Goal: Information Seeking & Learning: Check status

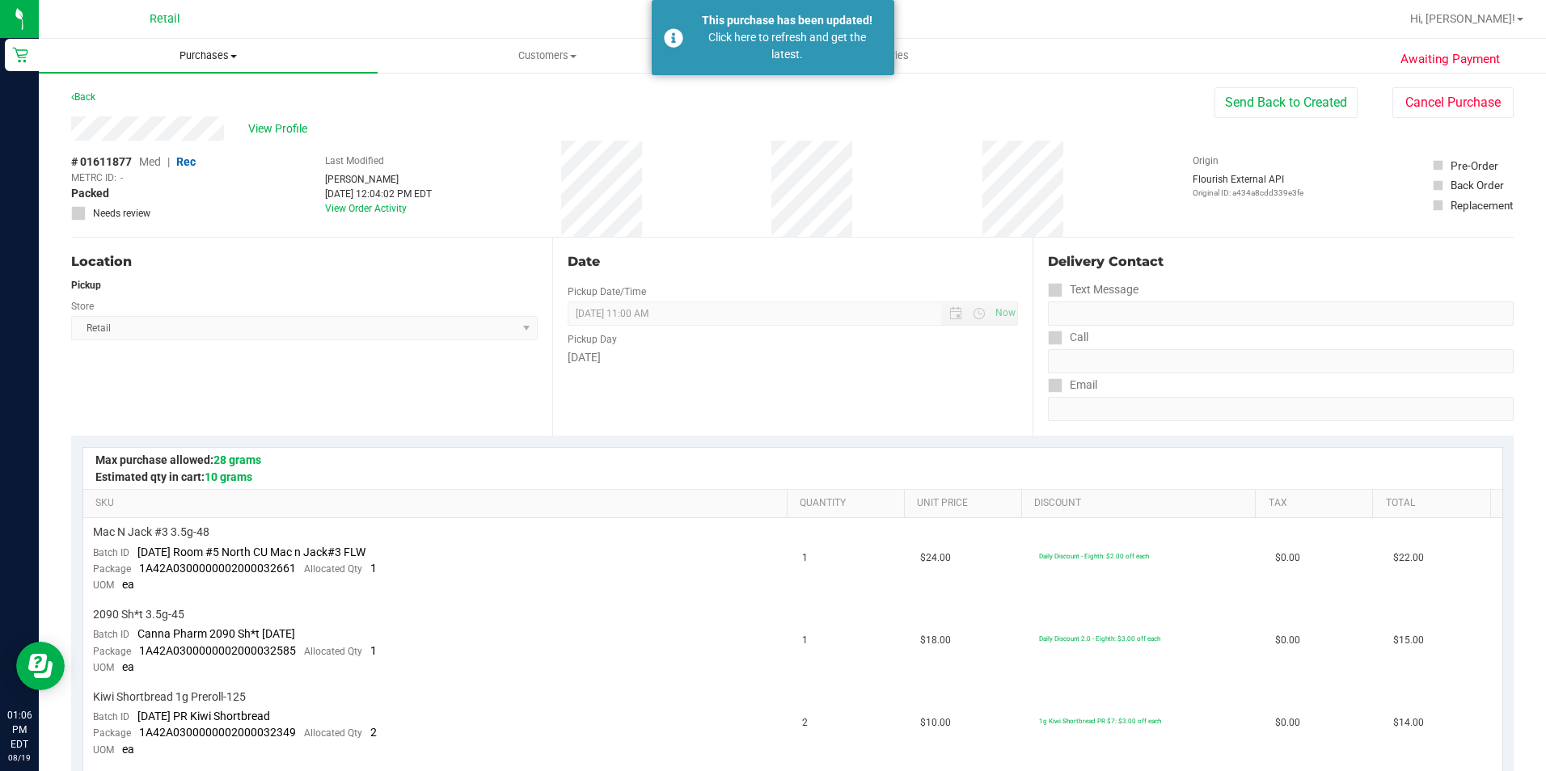
click at [203, 55] on span "Purchases" at bounding box center [208, 56] width 339 height 15
click at [193, 100] on span "Summary of purchases" at bounding box center [122, 98] width 166 height 14
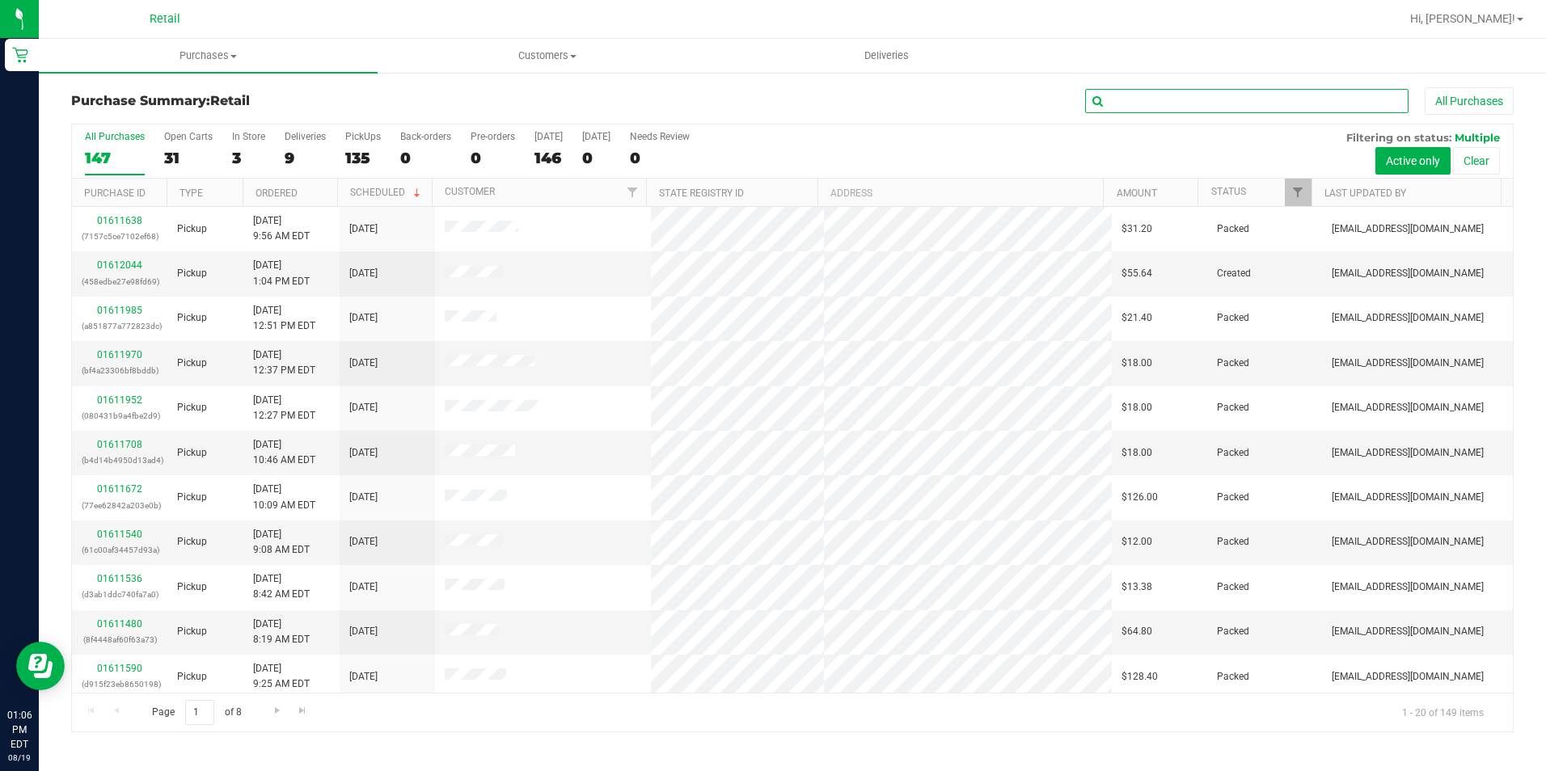
drag, startPoint x: 1123, startPoint y: 103, endPoint x: 1185, endPoint y: 95, distance: 62.8
click at [1130, 102] on input "text" at bounding box center [1246, 101] width 323 height 24
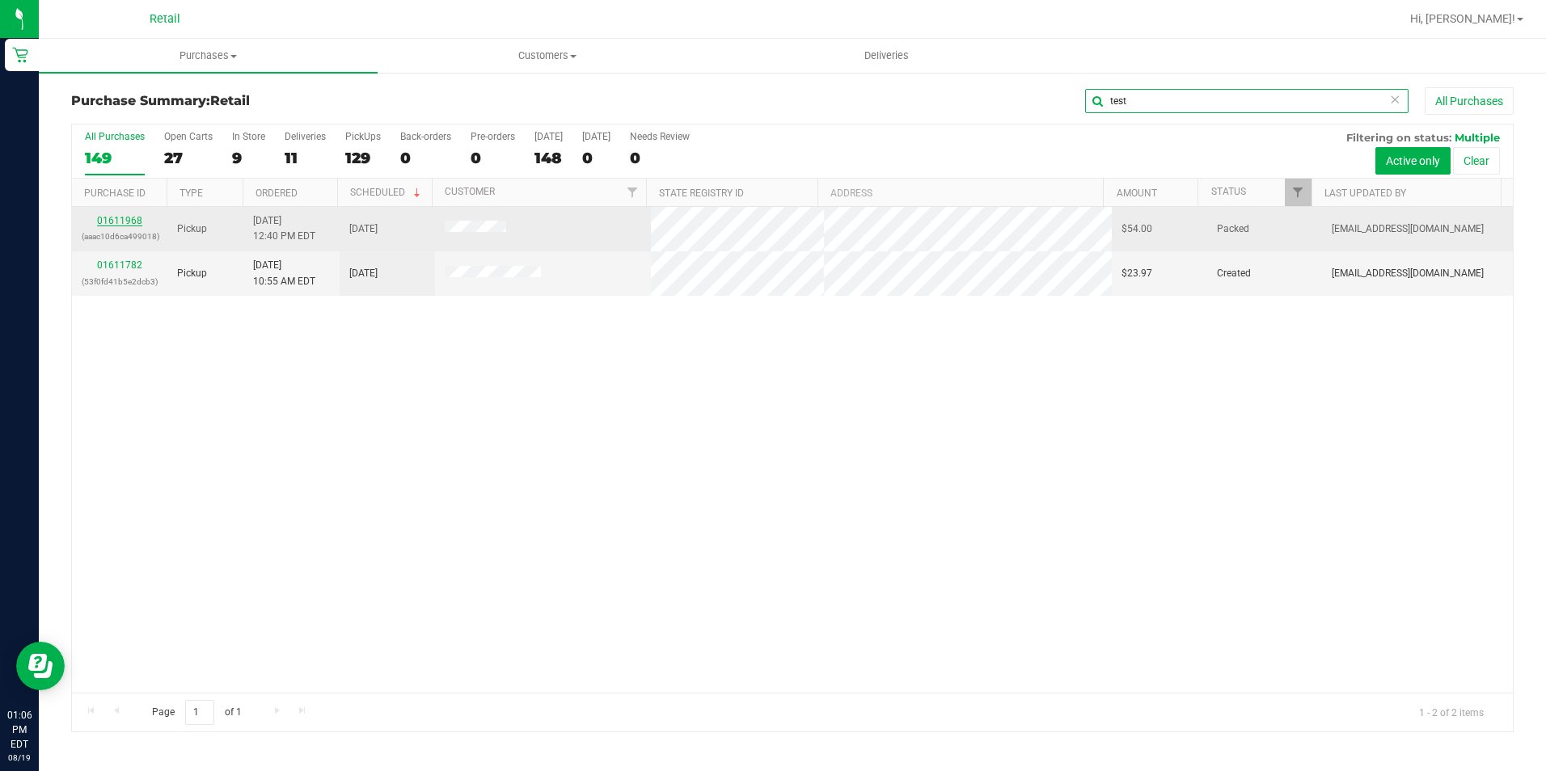
type input "test"
click at [120, 220] on link "01611968" at bounding box center [119, 220] width 45 height 11
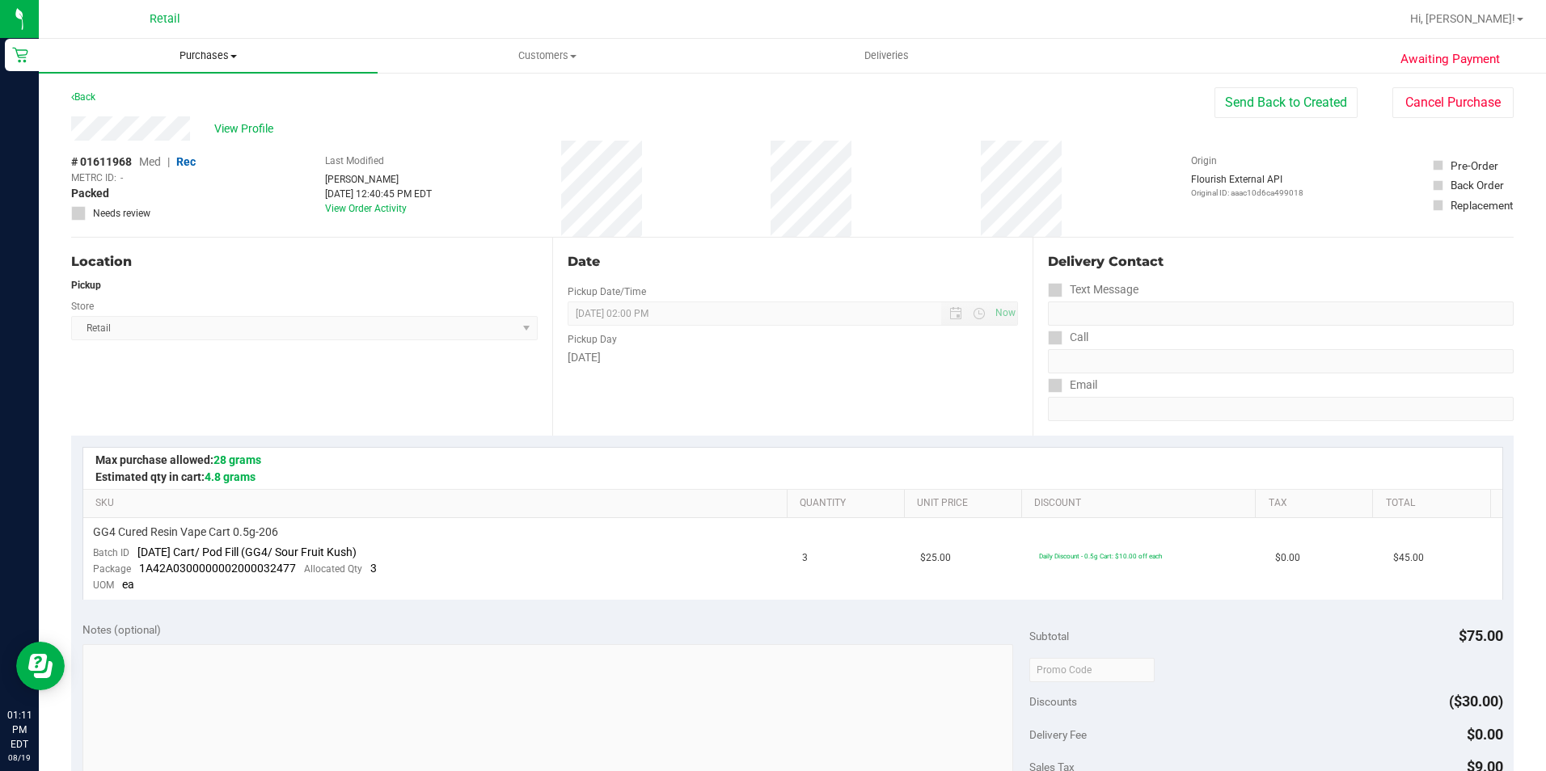
drag, startPoint x: 201, startPoint y: 53, endPoint x: 208, endPoint y: 83, distance: 30.6
click at [202, 53] on span "Purchases" at bounding box center [208, 56] width 339 height 15
click at [194, 99] on span "Summary of purchases" at bounding box center [122, 98] width 166 height 14
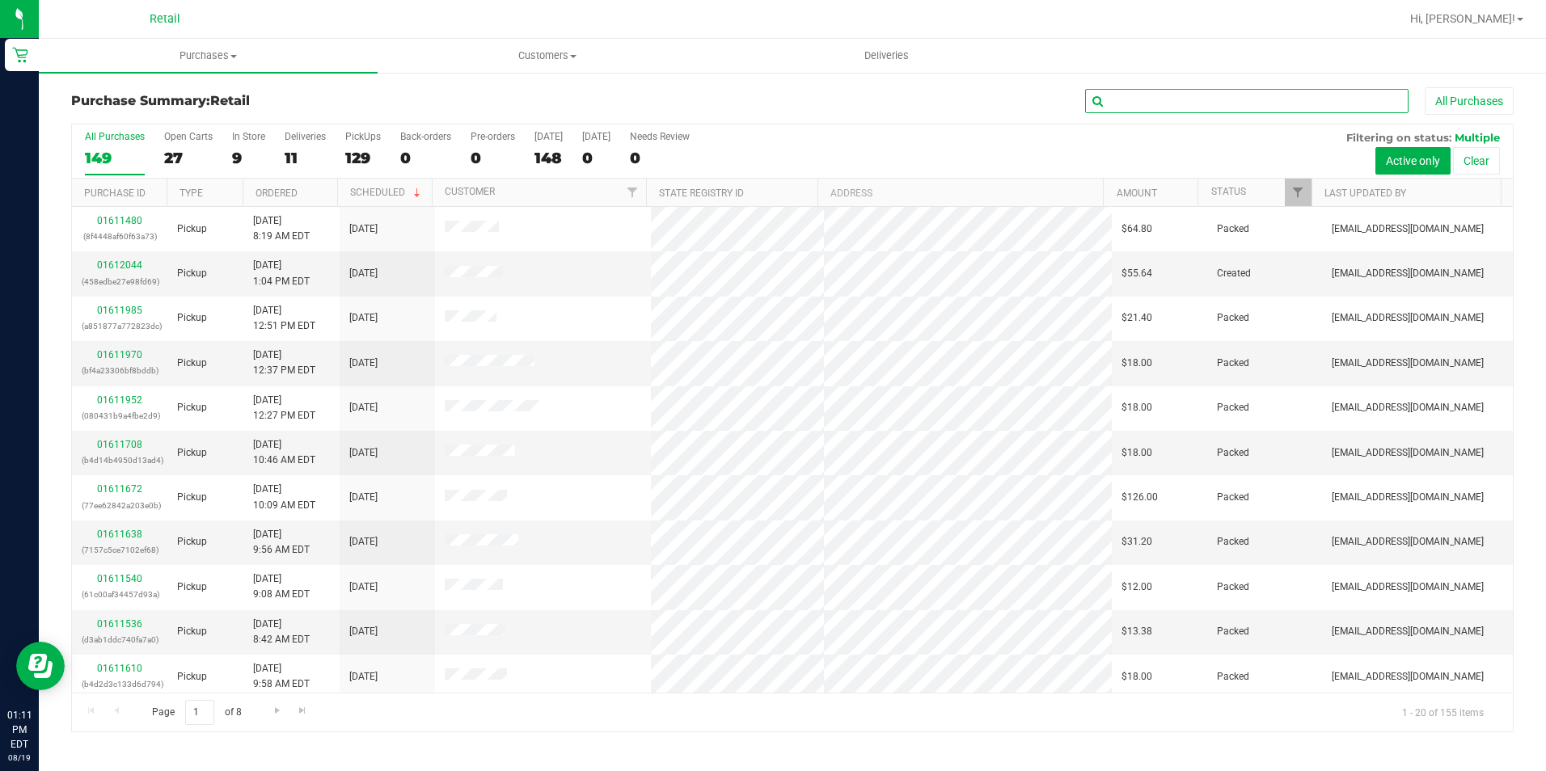
click at [1131, 105] on input "text" at bounding box center [1246, 101] width 323 height 24
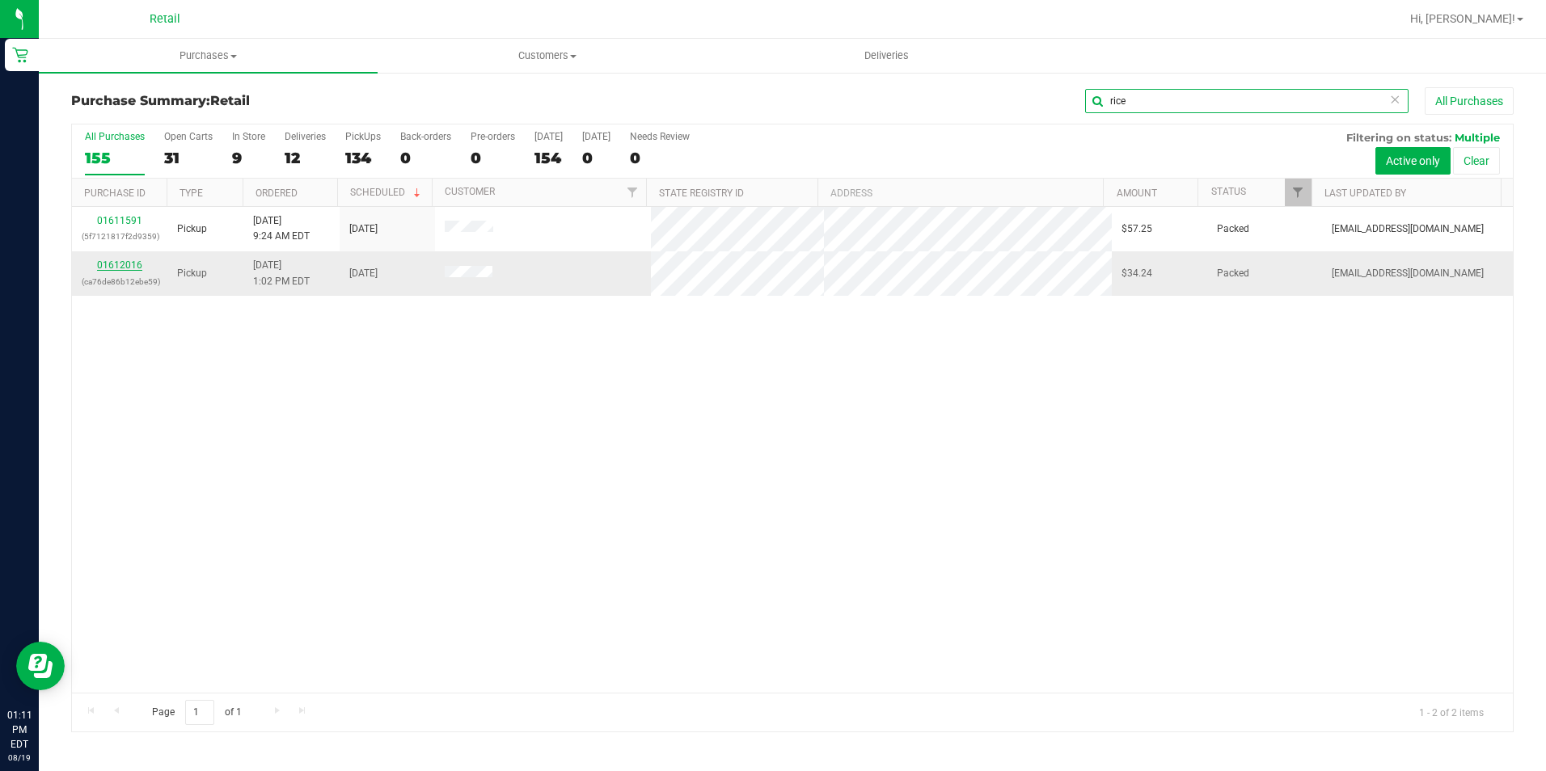
type input "rice"
click at [134, 261] on link "01612016" at bounding box center [119, 265] width 45 height 11
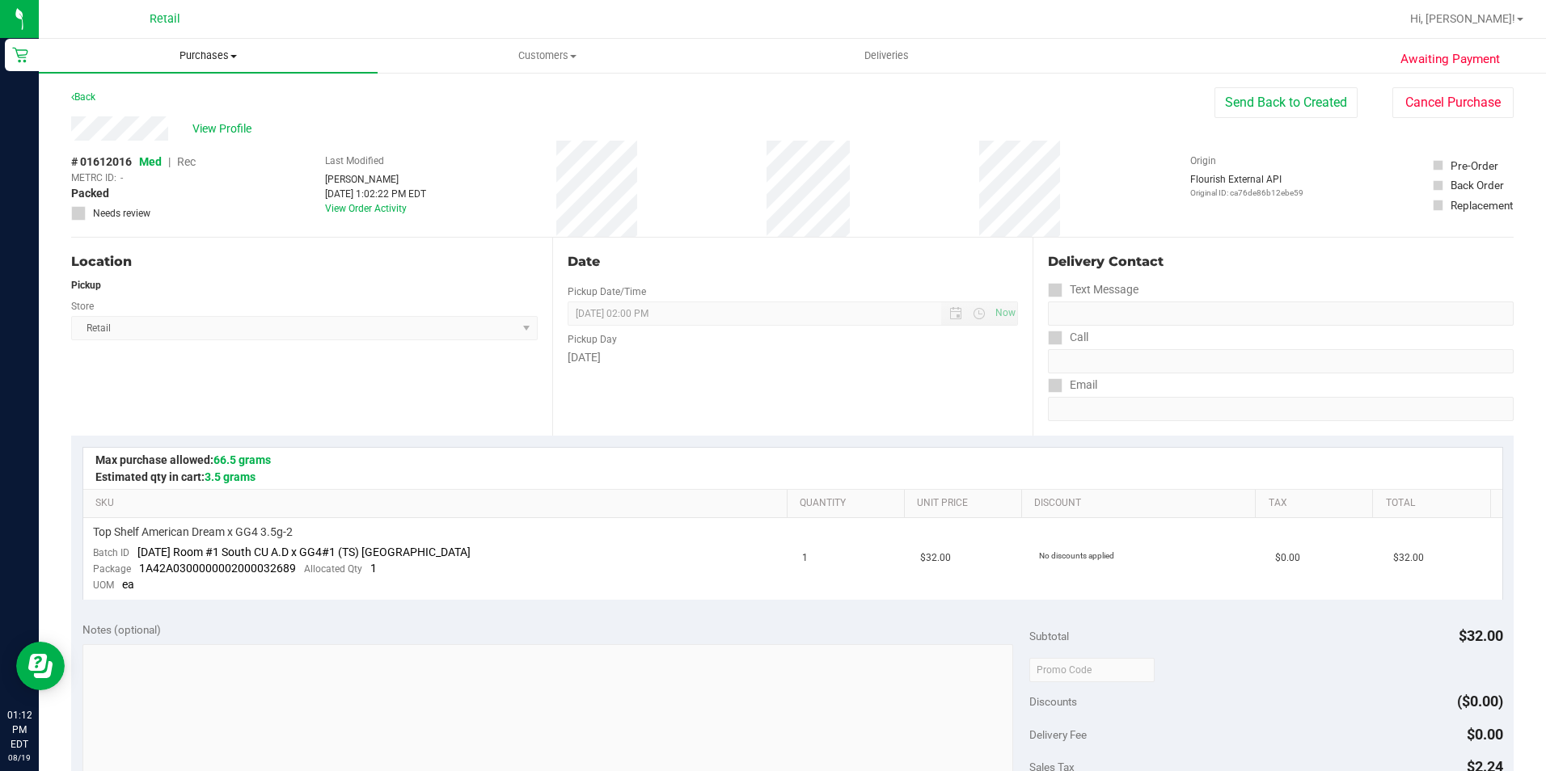
click at [220, 51] on span "Purchases" at bounding box center [208, 56] width 339 height 15
click at [163, 101] on span "Summary of purchases" at bounding box center [122, 98] width 166 height 14
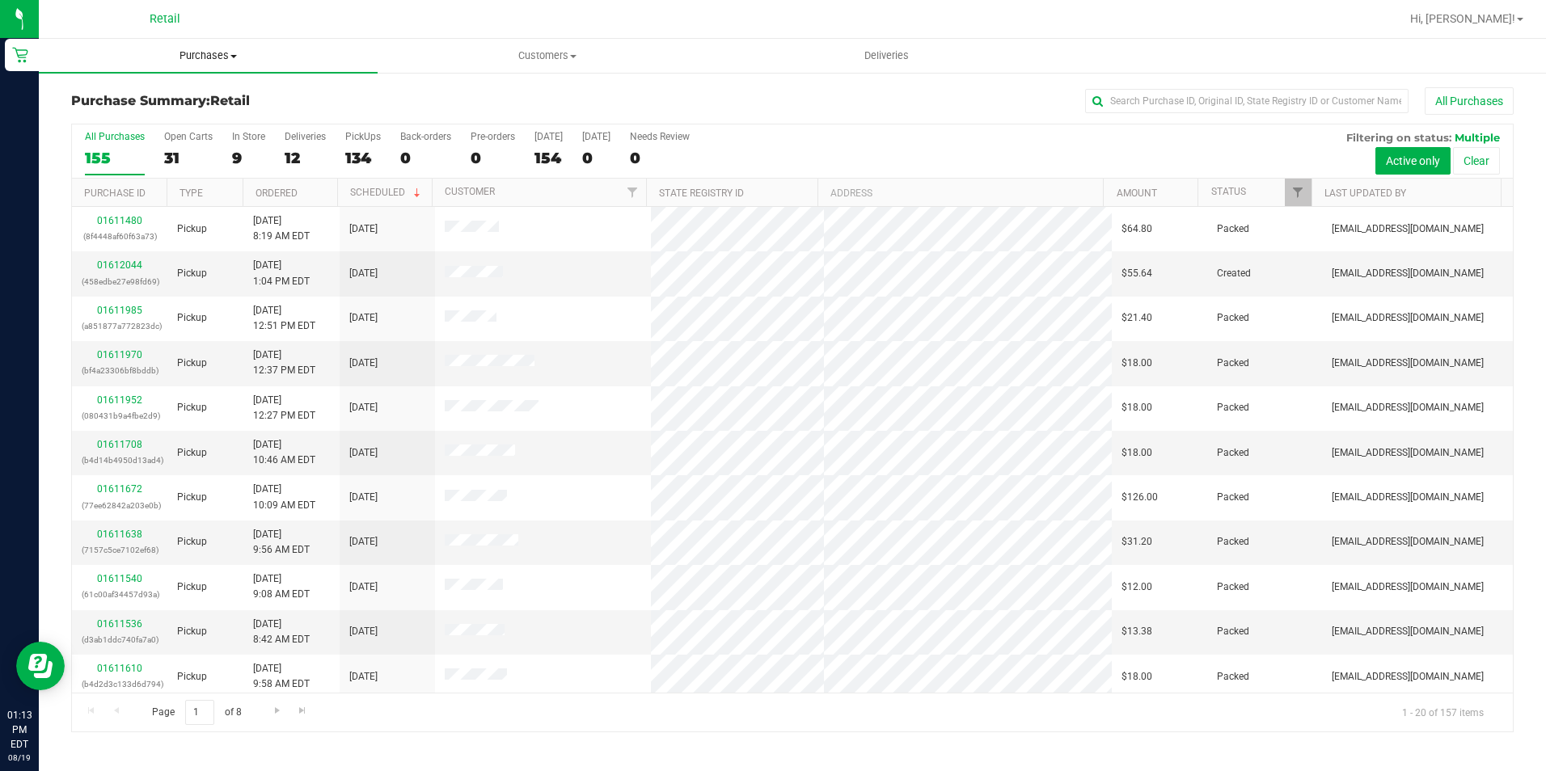
click at [217, 50] on span "Purchases" at bounding box center [208, 56] width 339 height 15
click at [186, 96] on span "Summary of purchases" at bounding box center [122, 98] width 166 height 14
click at [1120, 100] on input "text" at bounding box center [1246, 101] width 323 height 24
click at [1136, 107] on input "text" at bounding box center [1246, 101] width 323 height 24
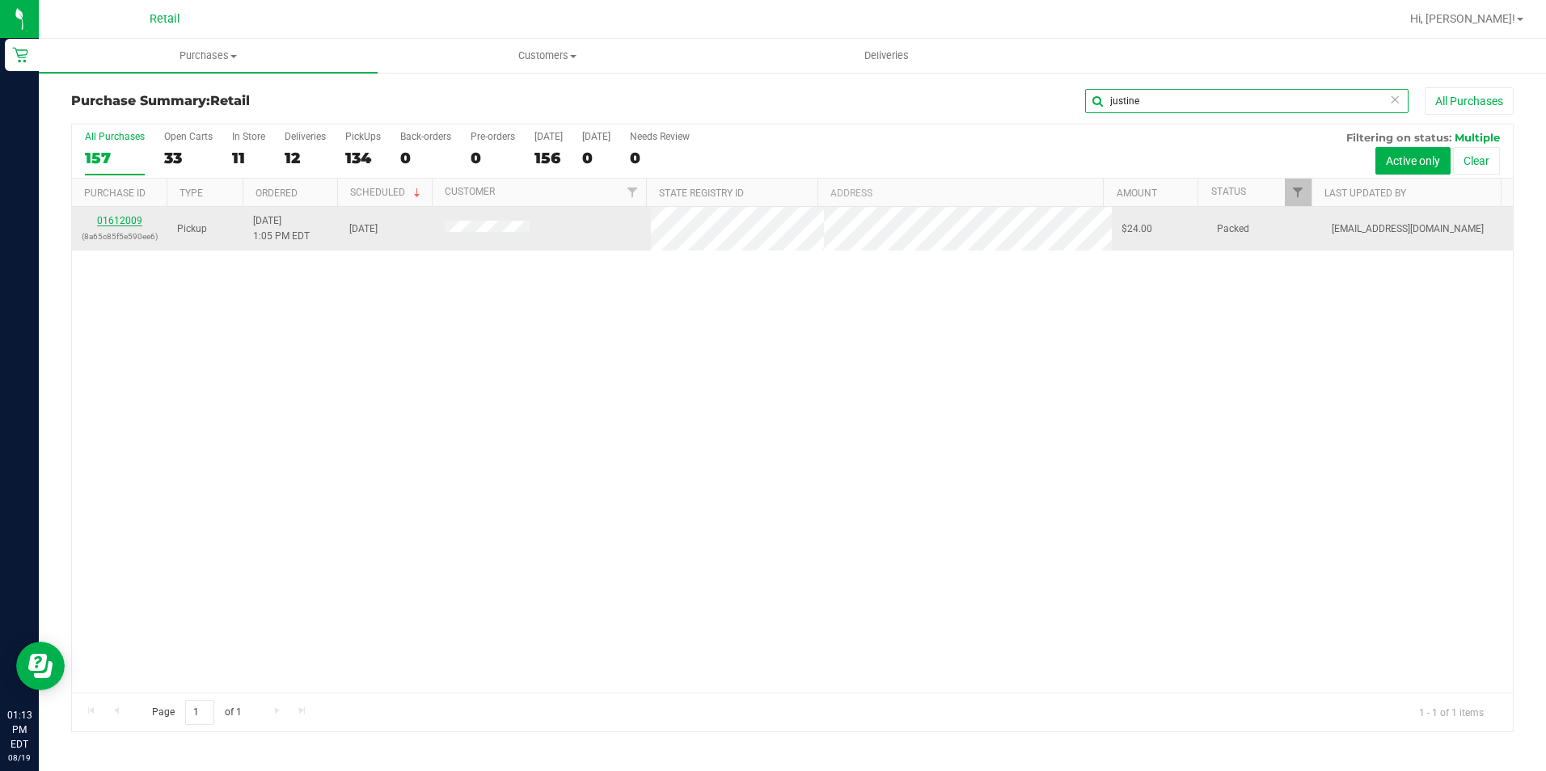
type input "justine"
click at [120, 217] on link "01612009" at bounding box center [119, 220] width 45 height 11
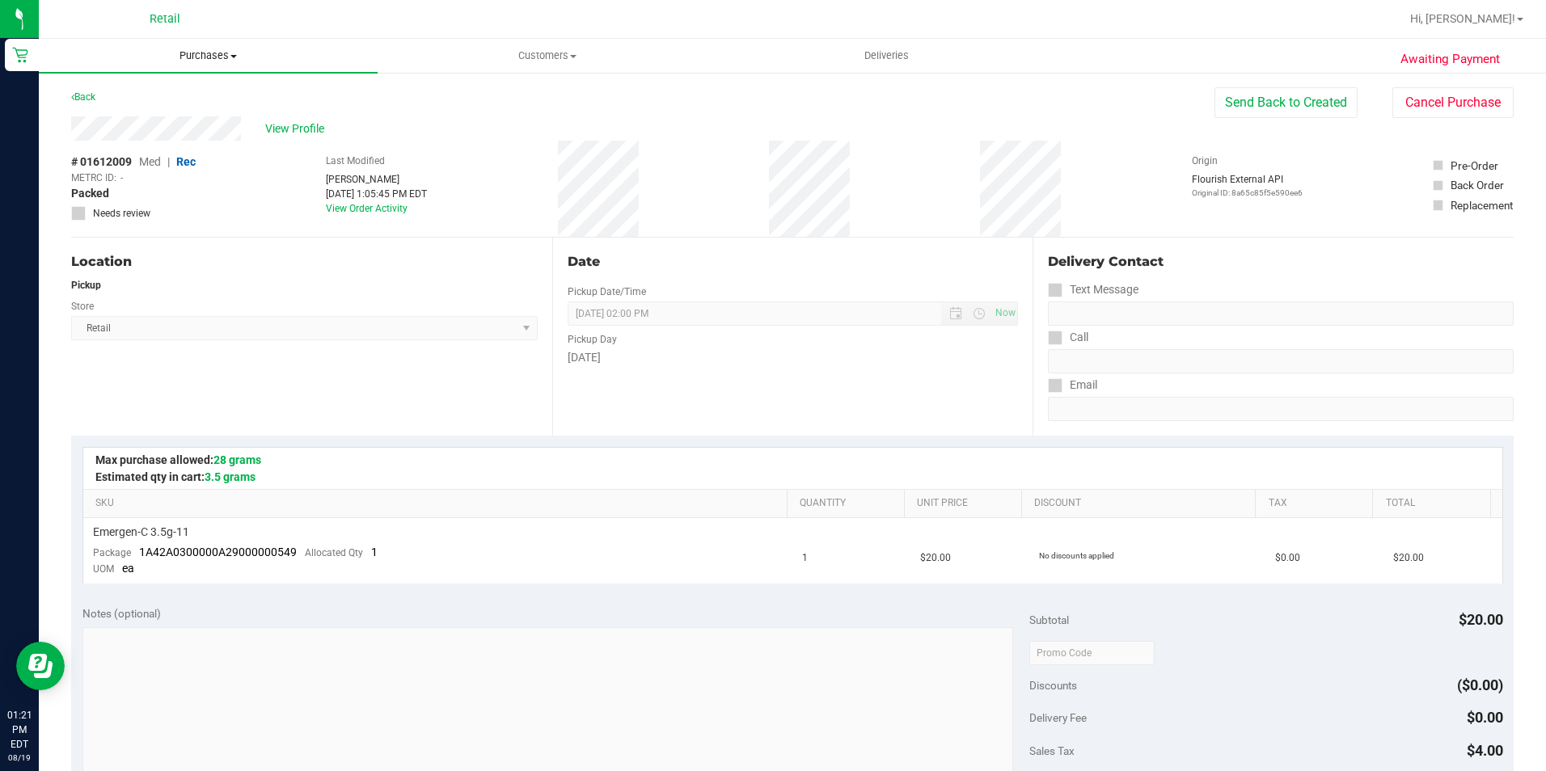
click at [232, 57] on span at bounding box center [233, 56] width 6 height 3
click at [125, 94] on span "Summary of purchases" at bounding box center [122, 98] width 166 height 14
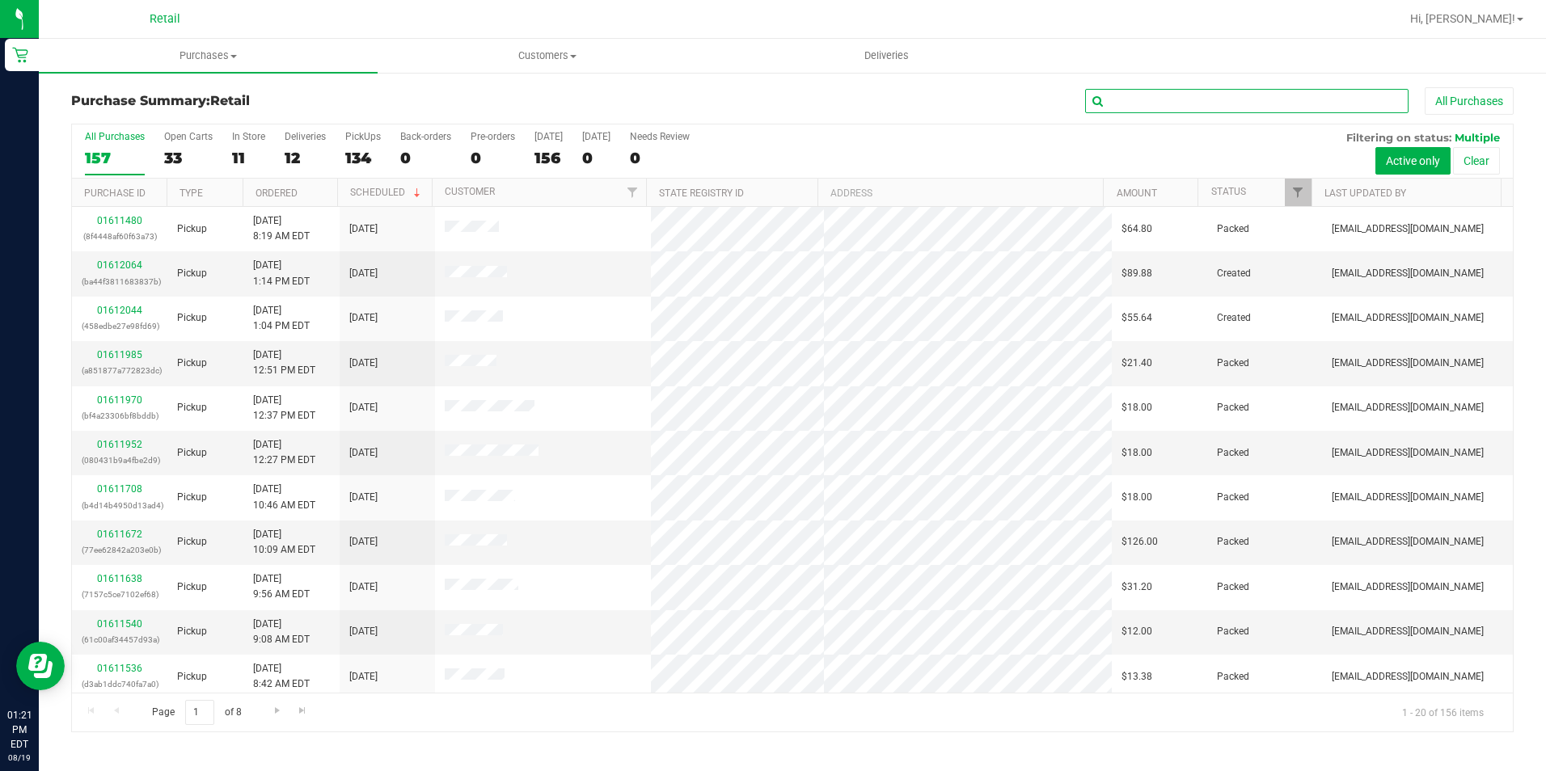
click at [1121, 103] on input "text" at bounding box center [1246, 101] width 323 height 24
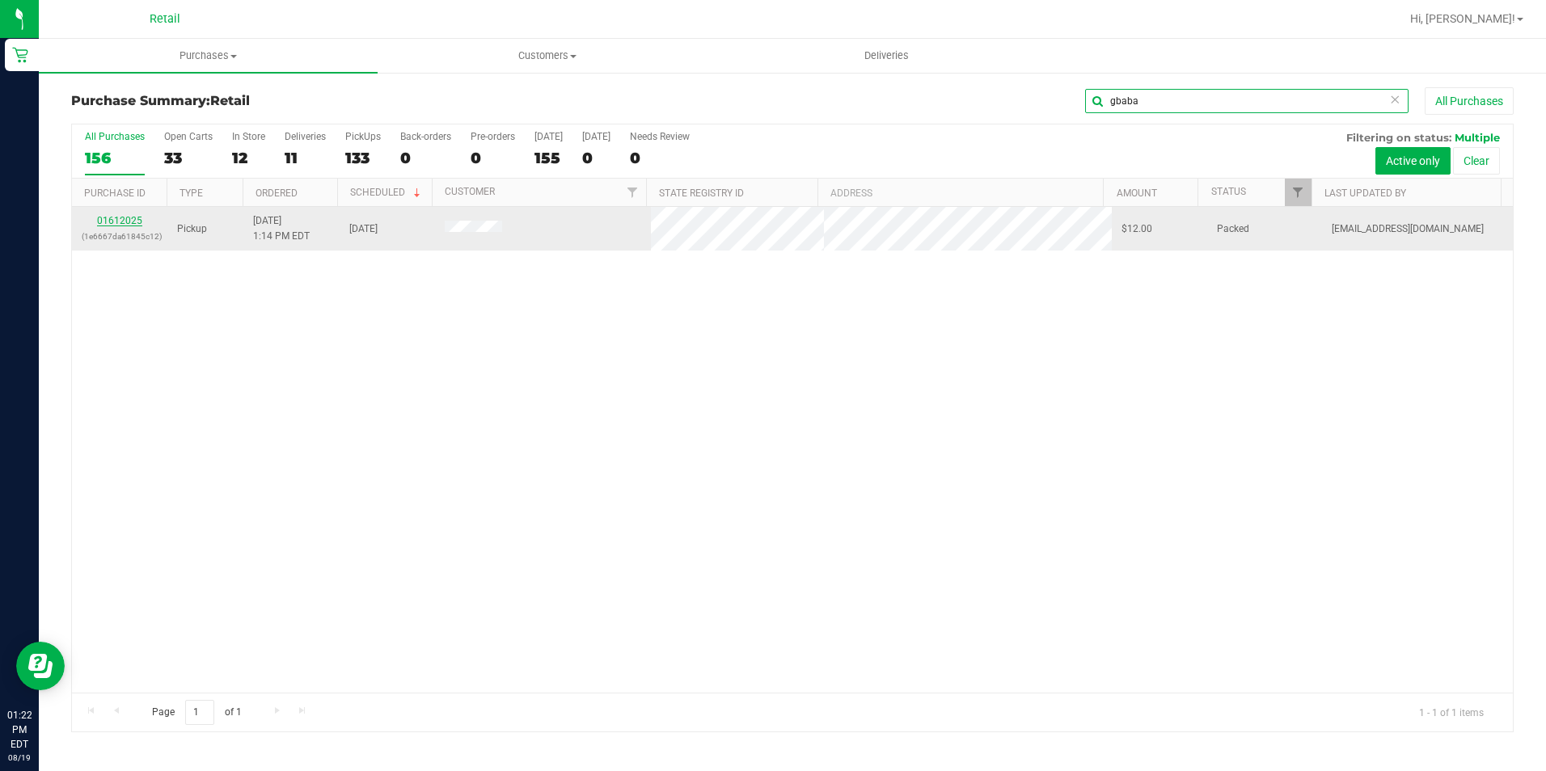
type input "gbaba"
click at [120, 218] on link "01612025" at bounding box center [119, 220] width 45 height 11
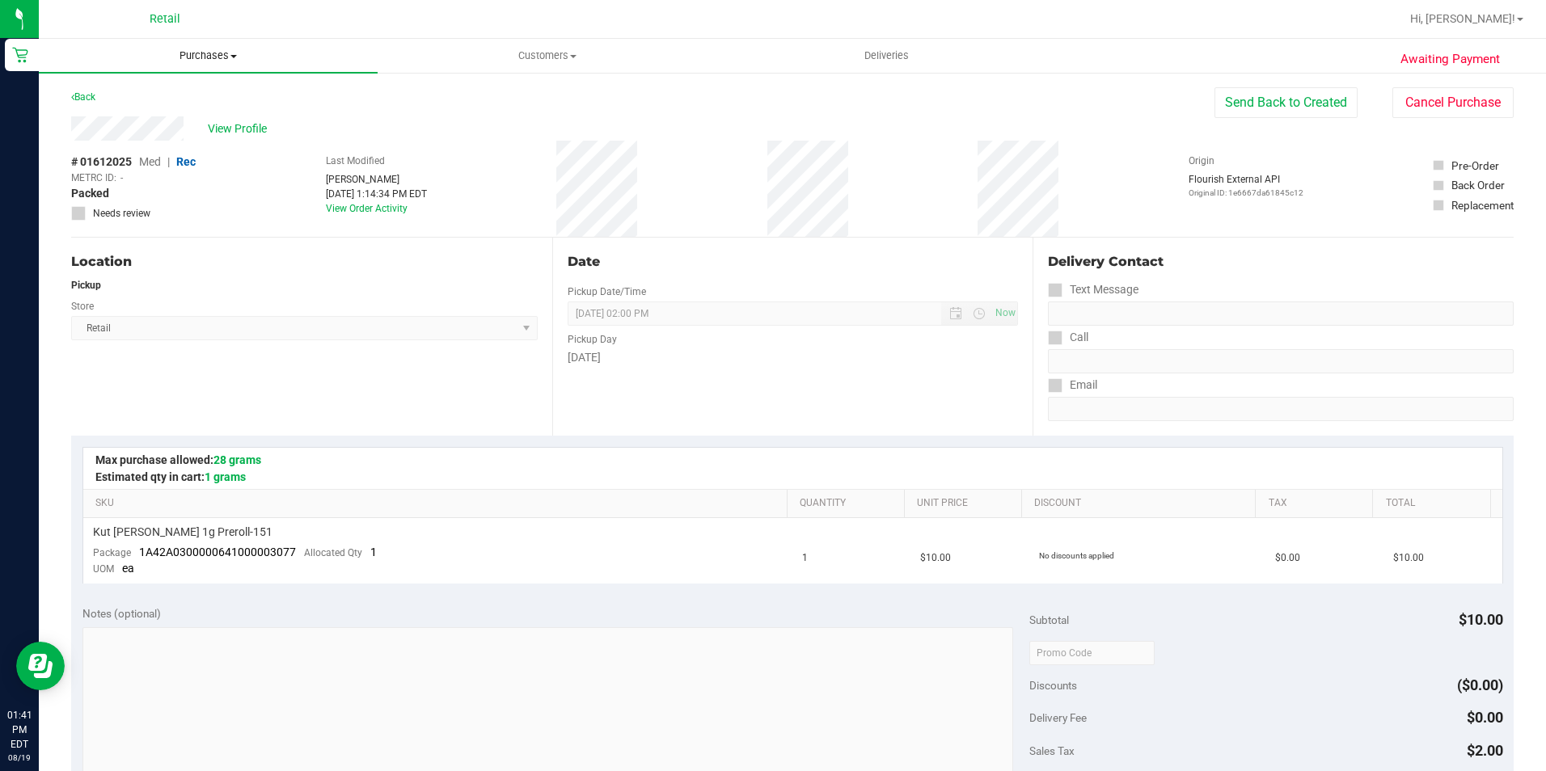
click at [229, 59] on span "Purchases" at bounding box center [208, 56] width 339 height 15
click at [193, 105] on li "Summary of purchases" at bounding box center [208, 97] width 339 height 19
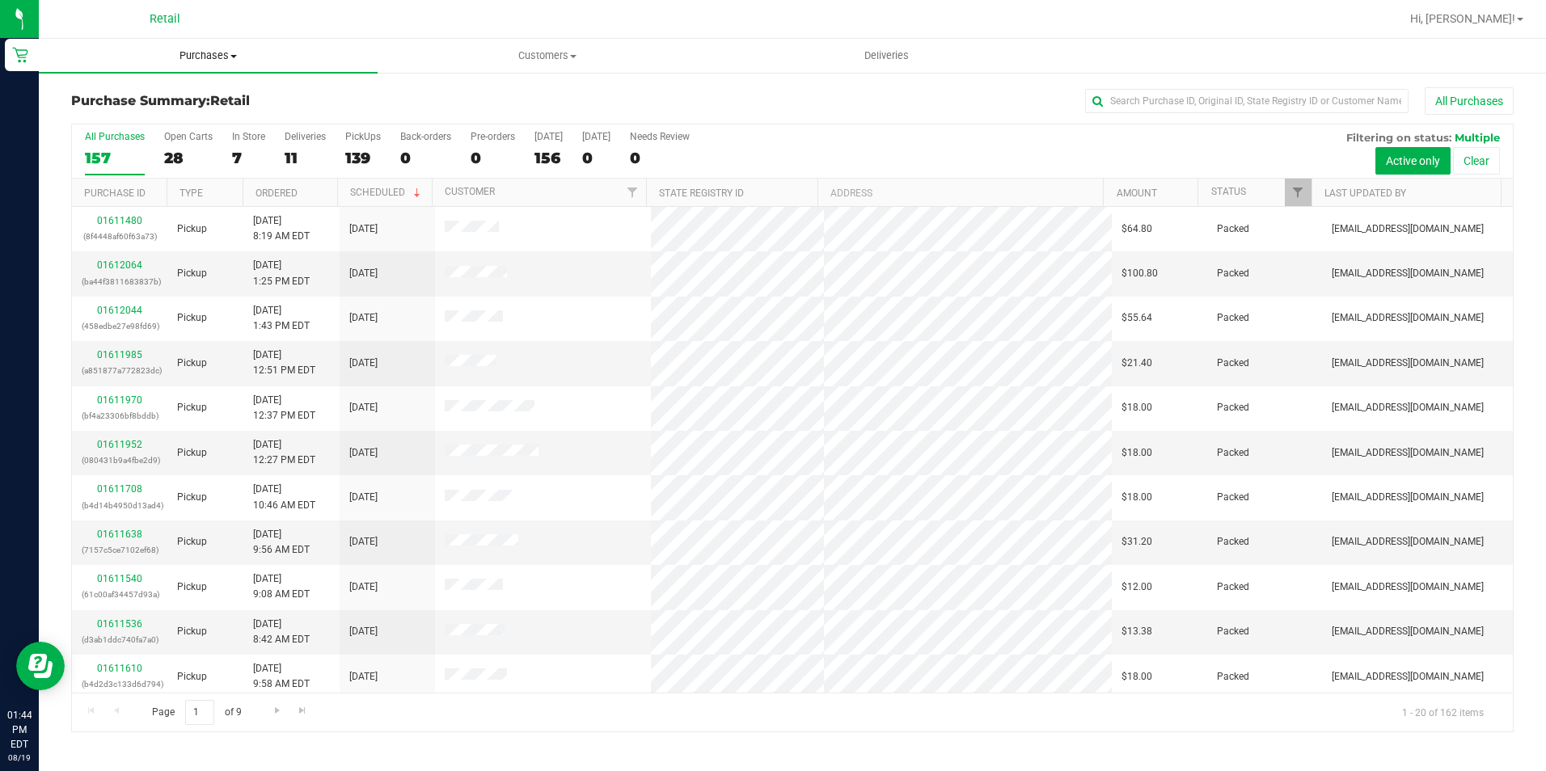
click at [206, 61] on span "Purchases" at bounding box center [208, 56] width 339 height 15
click at [162, 93] on span "Summary of purchases" at bounding box center [122, 98] width 166 height 14
click at [1186, 102] on input "text" at bounding box center [1246, 101] width 323 height 24
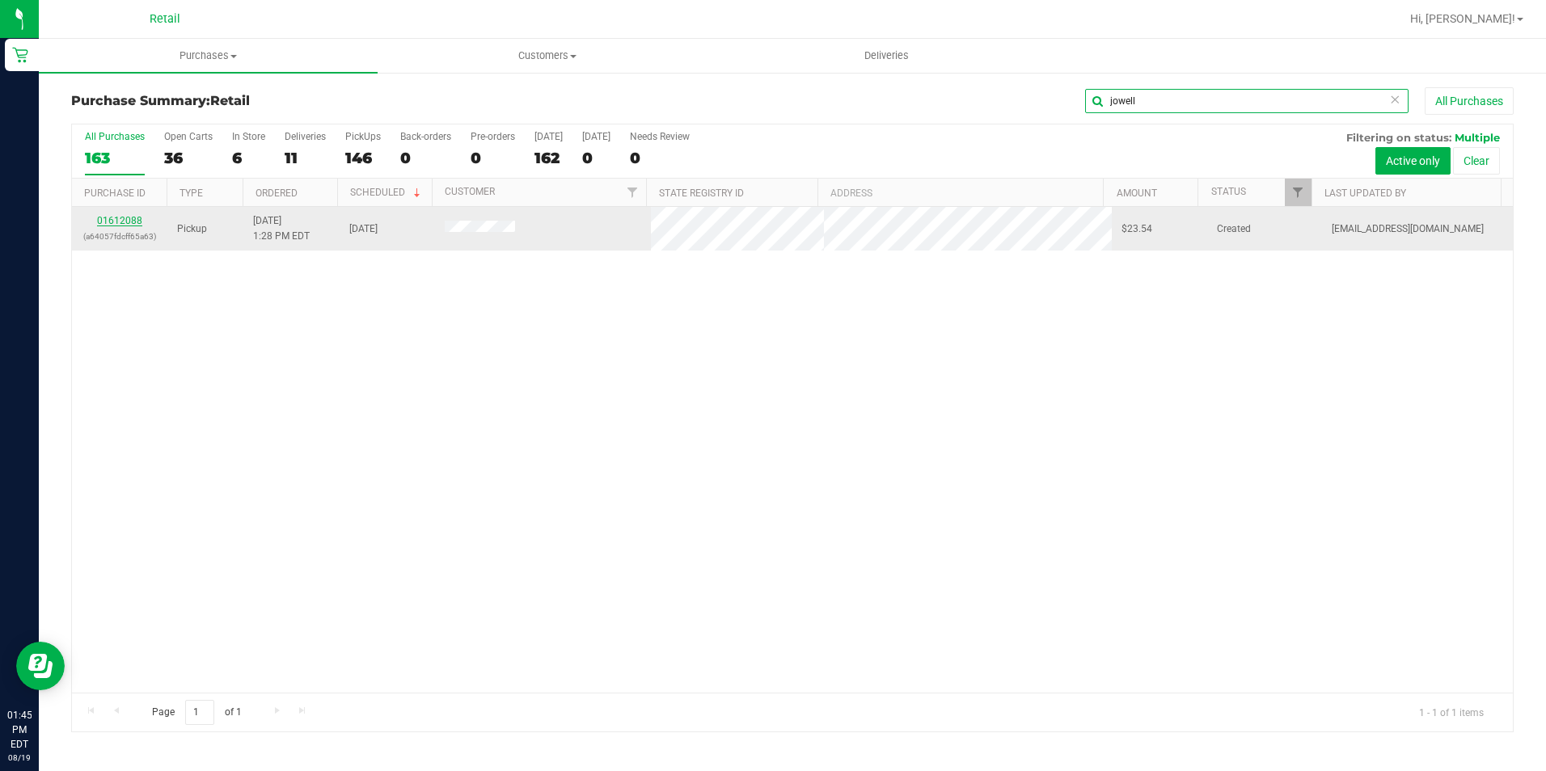
type input "jowell"
click at [99, 223] on link "01612088" at bounding box center [119, 220] width 45 height 11
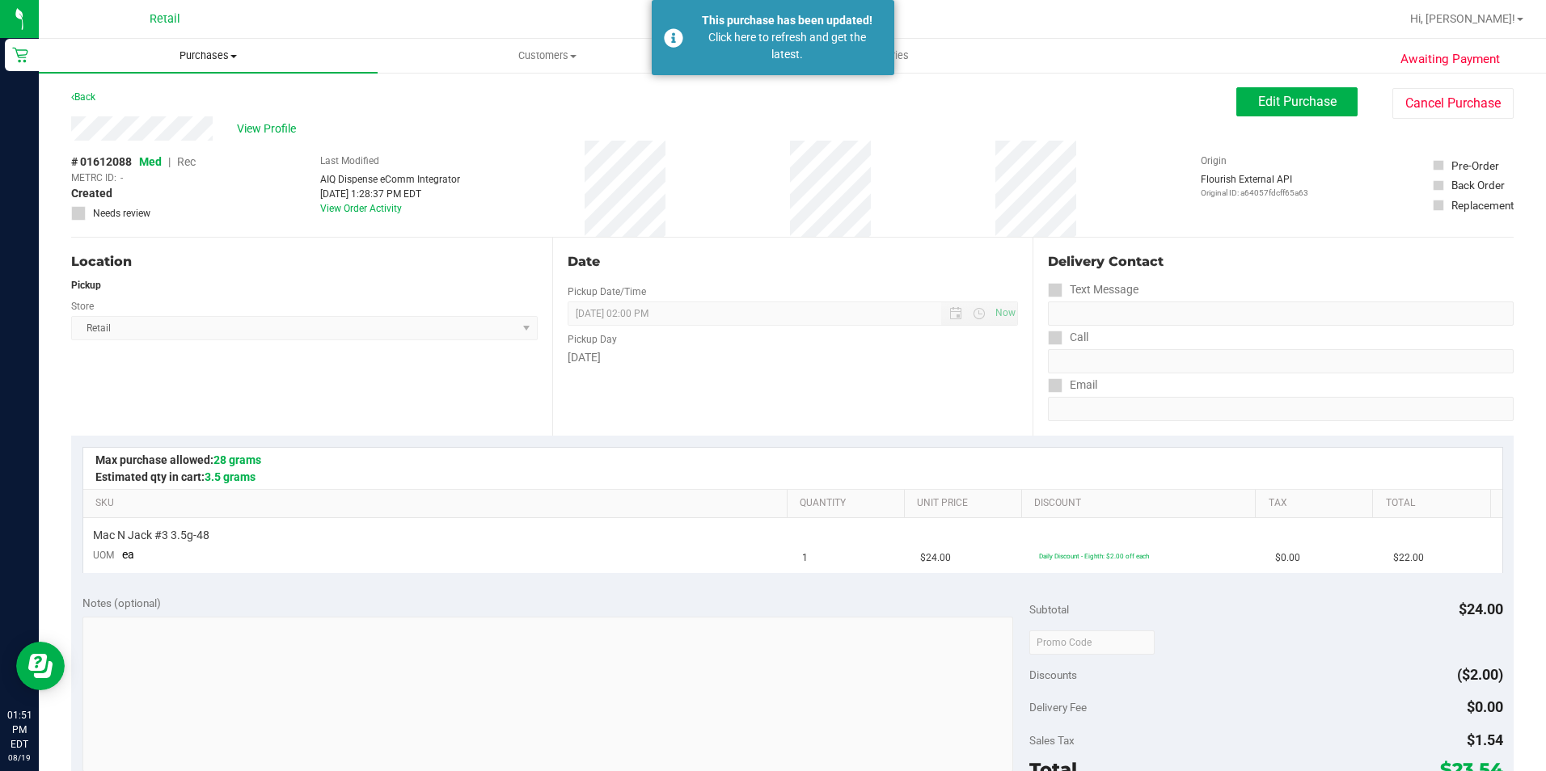
click at [195, 53] on span "Purchases" at bounding box center [208, 56] width 339 height 15
click at [154, 91] on span "Summary of purchases" at bounding box center [122, 98] width 166 height 14
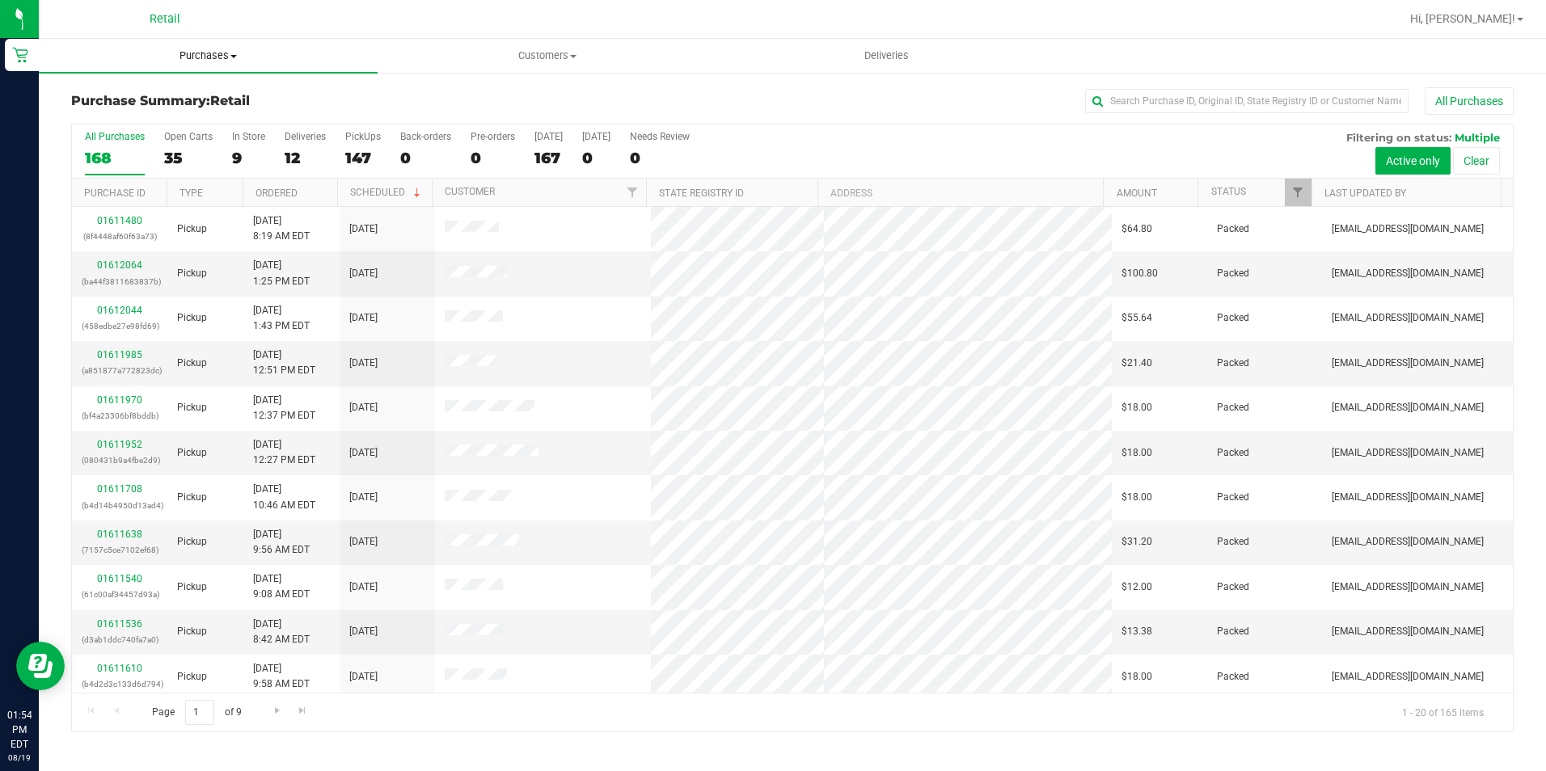
click at [212, 49] on uib-tab-heading "Purchases Summary of purchases Fulfillment All purchases" at bounding box center [208, 56] width 339 height 34
click at [160, 104] on span "Summary of purchases" at bounding box center [122, 98] width 166 height 14
click at [223, 59] on span "Purchases" at bounding box center [208, 56] width 339 height 15
click at [122, 104] on span "Summary of purchases" at bounding box center [122, 98] width 166 height 14
click at [208, 56] on span "Purchases" at bounding box center [208, 56] width 339 height 15
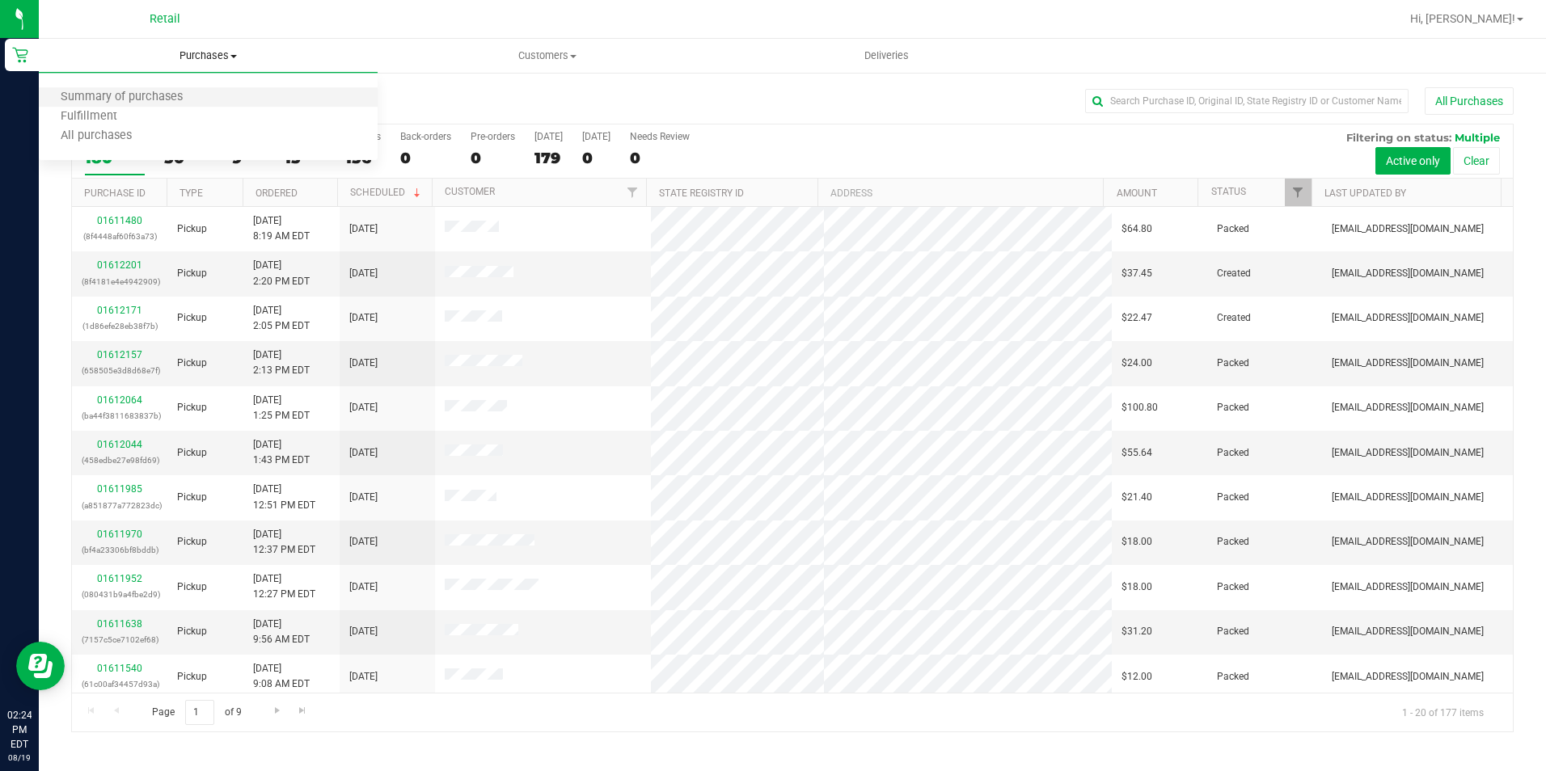
click at [202, 93] on li "Summary of purchases" at bounding box center [208, 97] width 339 height 19
click at [201, 53] on span "Purchases" at bounding box center [208, 56] width 339 height 15
click at [184, 102] on span "Summary of purchases" at bounding box center [122, 98] width 166 height 14
click at [1113, 99] on input "text" at bounding box center [1246, 101] width 323 height 24
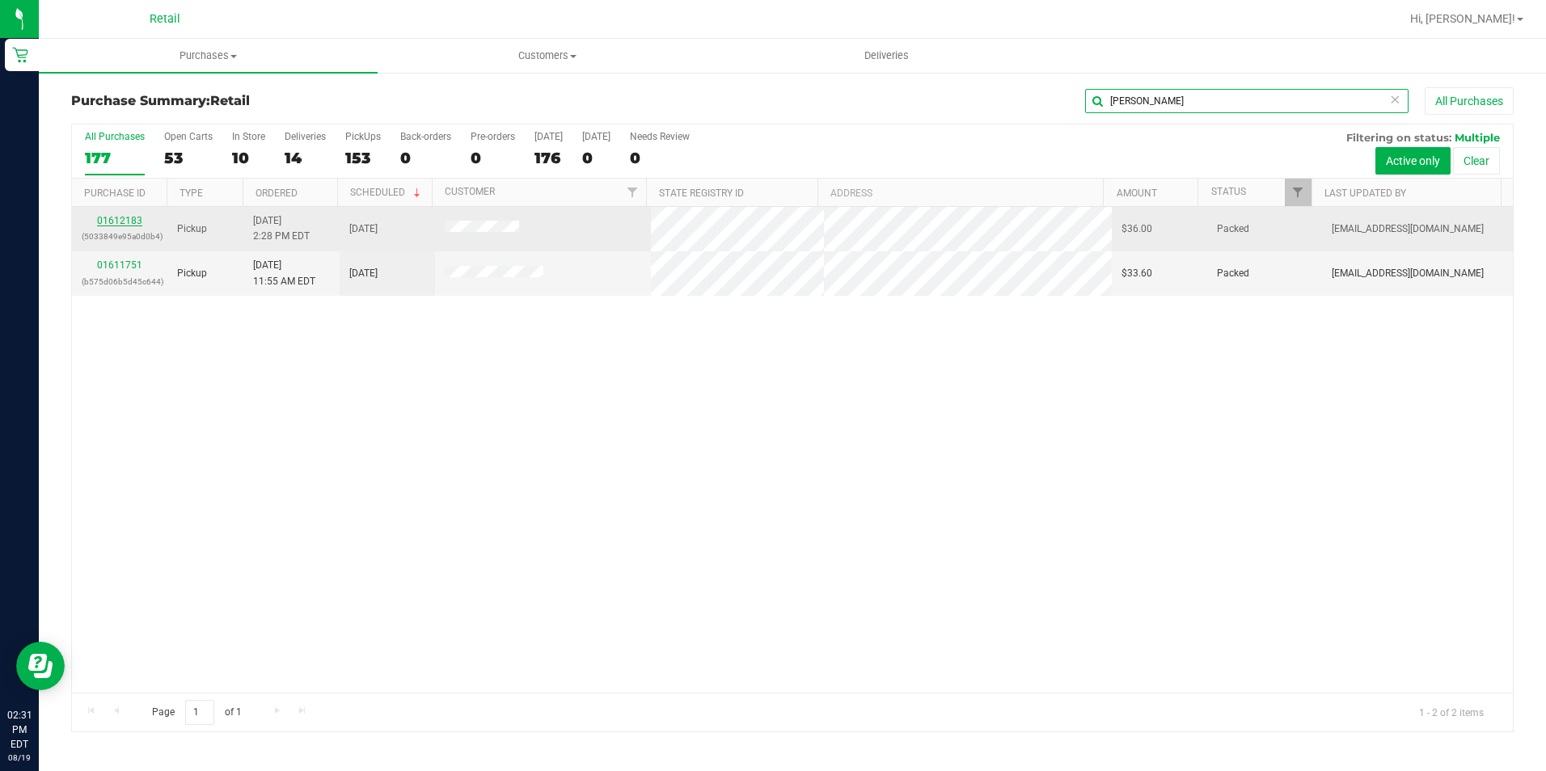
type input "[PERSON_NAME]"
click at [116, 221] on link "01612183" at bounding box center [119, 220] width 45 height 11
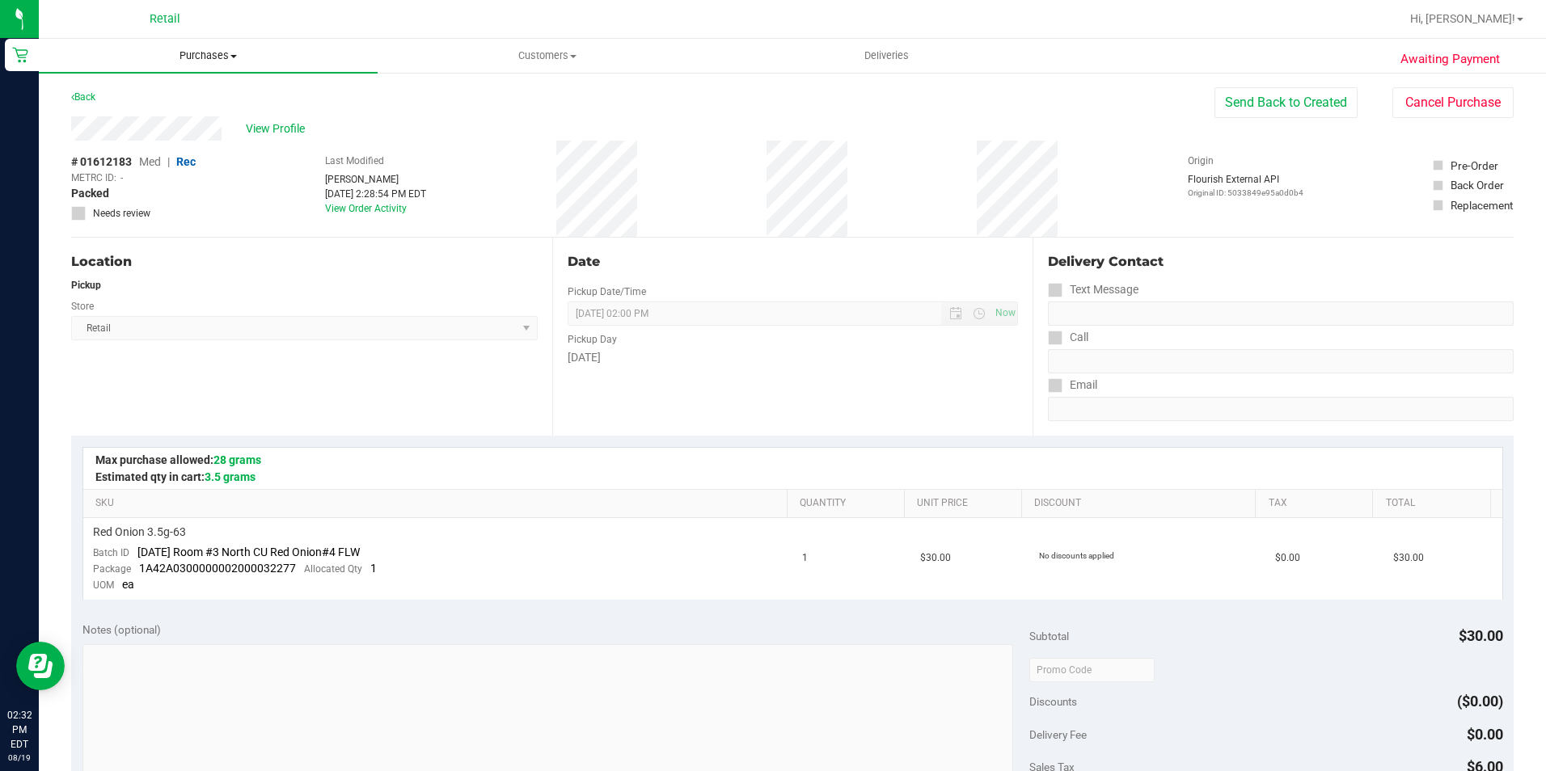
click at [236, 56] on span at bounding box center [233, 56] width 6 height 3
click at [188, 88] on li "Summary of purchases" at bounding box center [208, 97] width 339 height 19
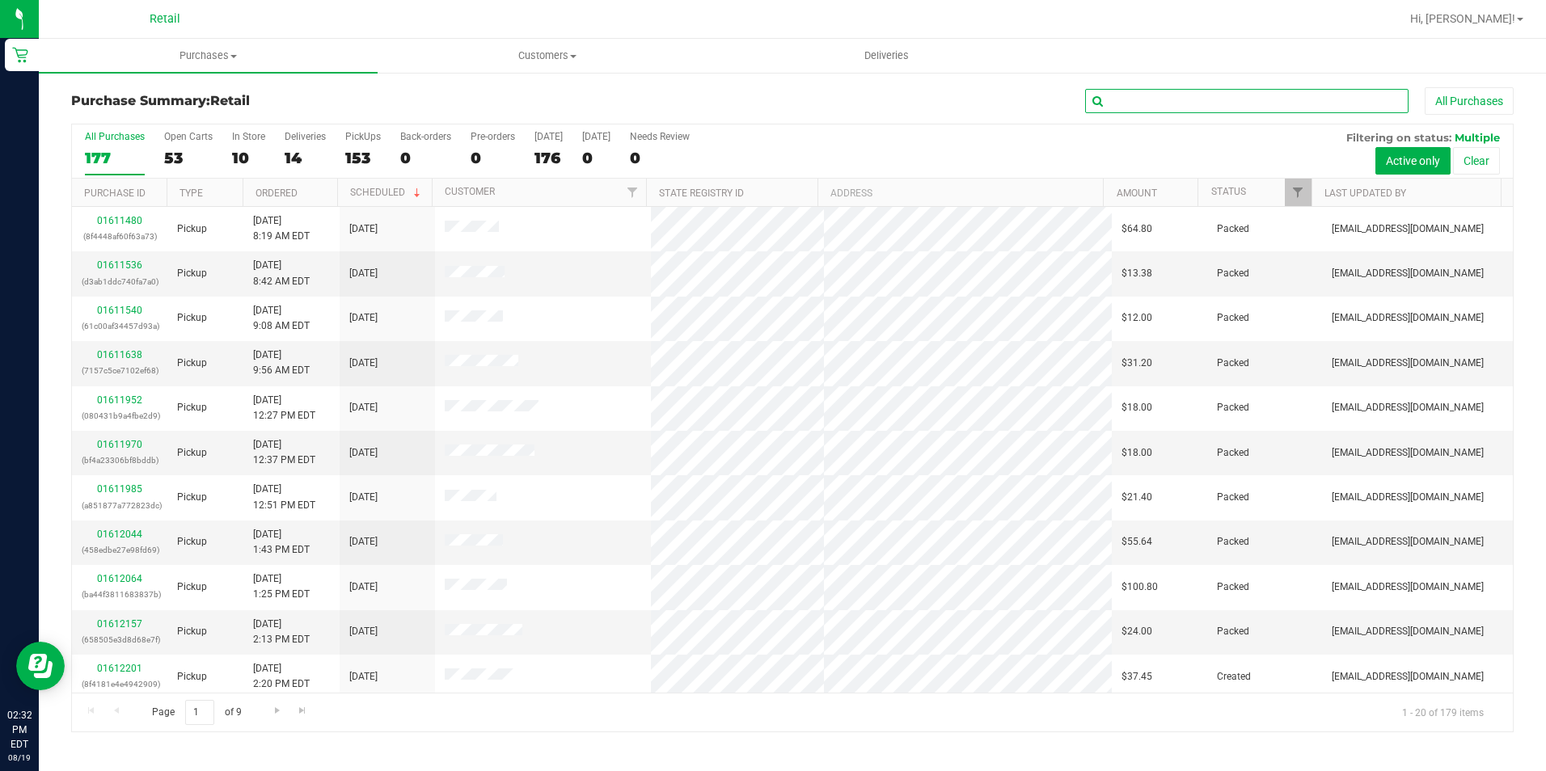
click at [1140, 99] on input "text" at bounding box center [1246, 101] width 323 height 24
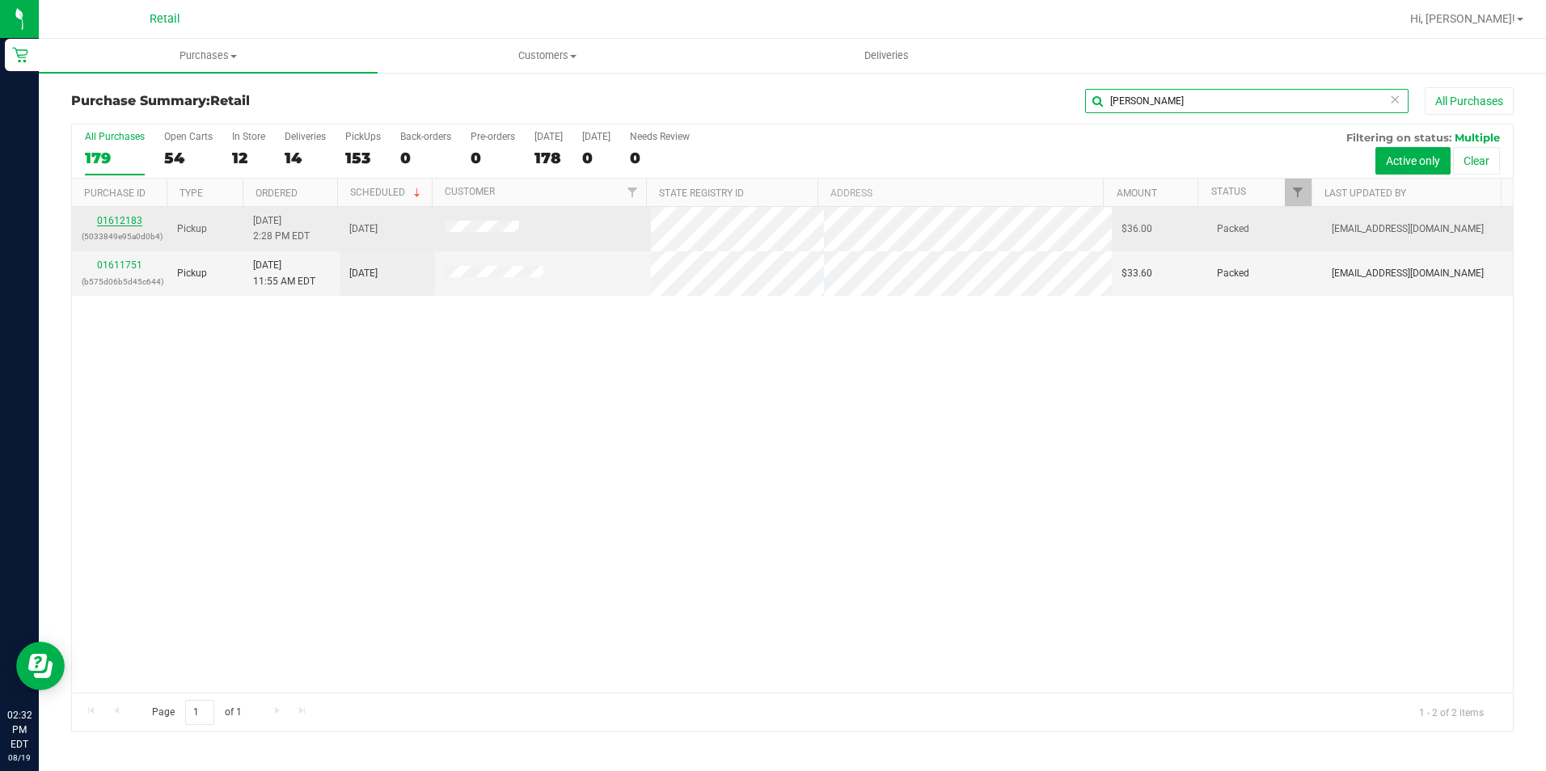
type input "[PERSON_NAME]"
click at [129, 224] on link "01612183" at bounding box center [119, 220] width 45 height 11
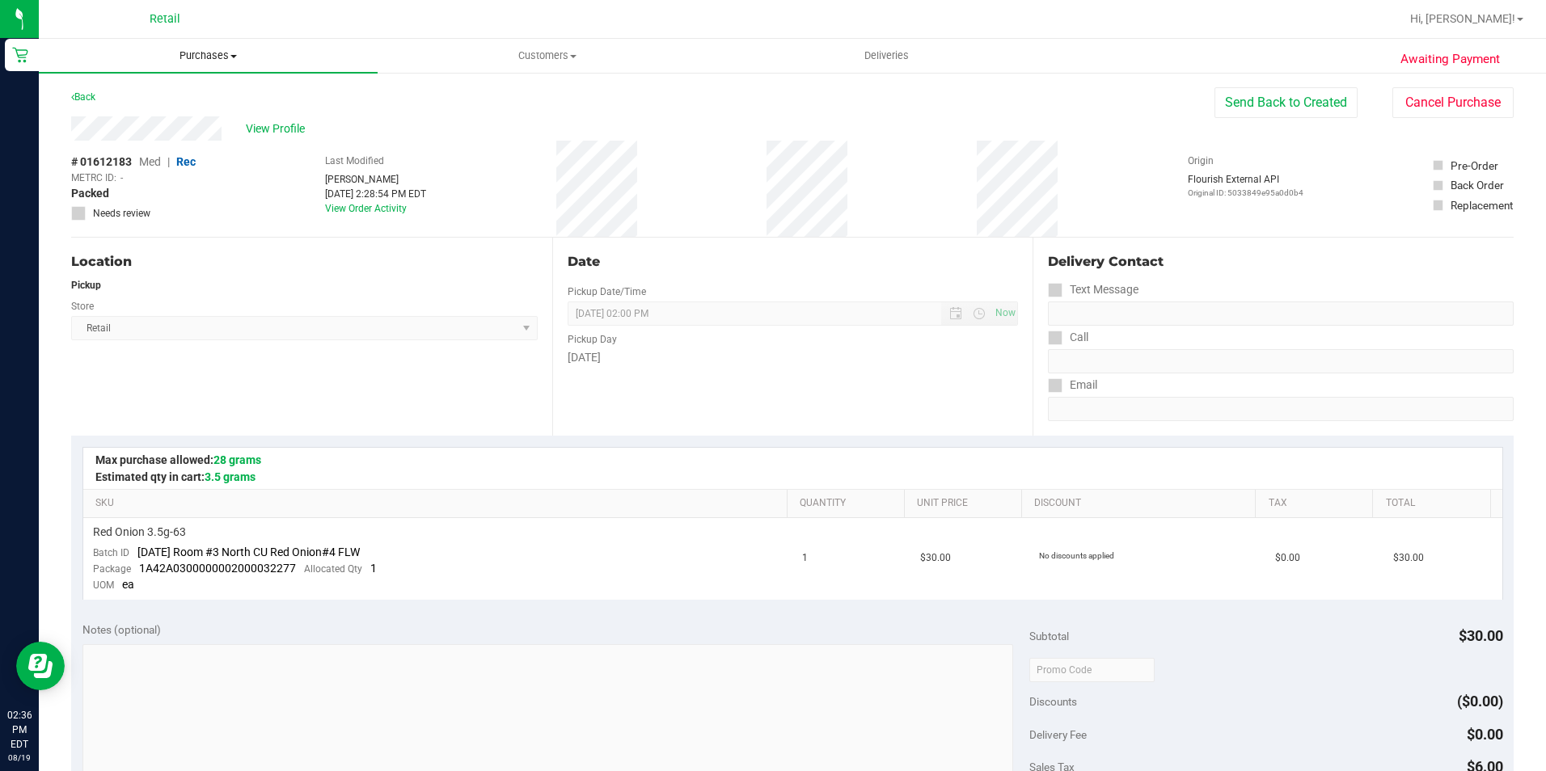
click at [229, 50] on span "Purchases" at bounding box center [208, 56] width 339 height 15
click at [220, 56] on span "Purchases" at bounding box center [208, 56] width 339 height 15
click at [213, 58] on span "Purchases" at bounding box center [208, 56] width 339 height 15
click at [150, 95] on span "Summary of purchases" at bounding box center [122, 98] width 166 height 14
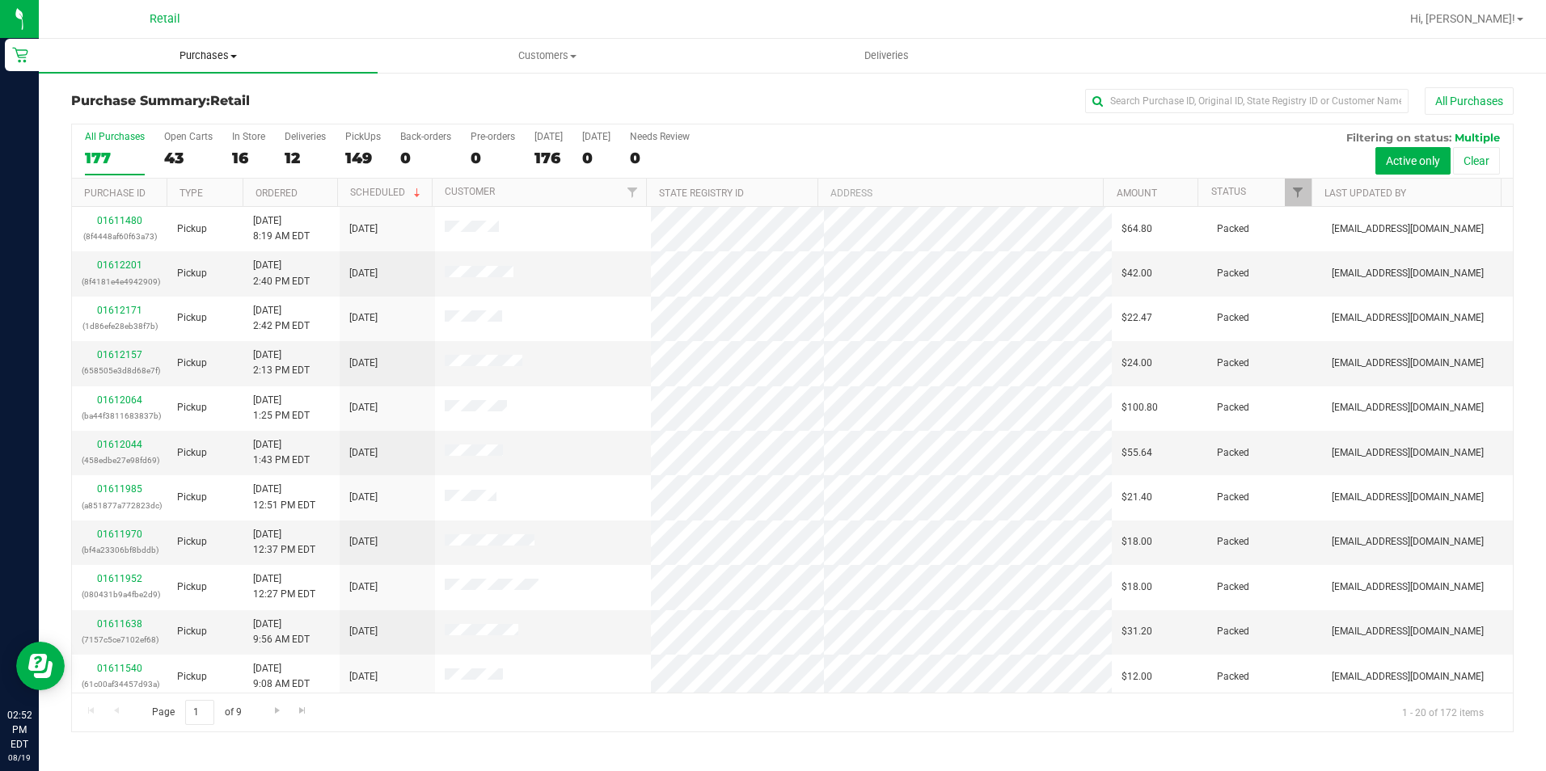
click at [218, 55] on span "Purchases" at bounding box center [208, 56] width 339 height 15
click at [185, 99] on span "Summary of purchases" at bounding box center [122, 98] width 166 height 14
click at [215, 44] on uib-tab-heading "Purchases Summary of purchases Fulfillment All purchases" at bounding box center [208, 56] width 339 height 34
click at [217, 53] on span "Purchases" at bounding box center [208, 56] width 339 height 15
click at [187, 57] on span "Purchases" at bounding box center [208, 56] width 339 height 15
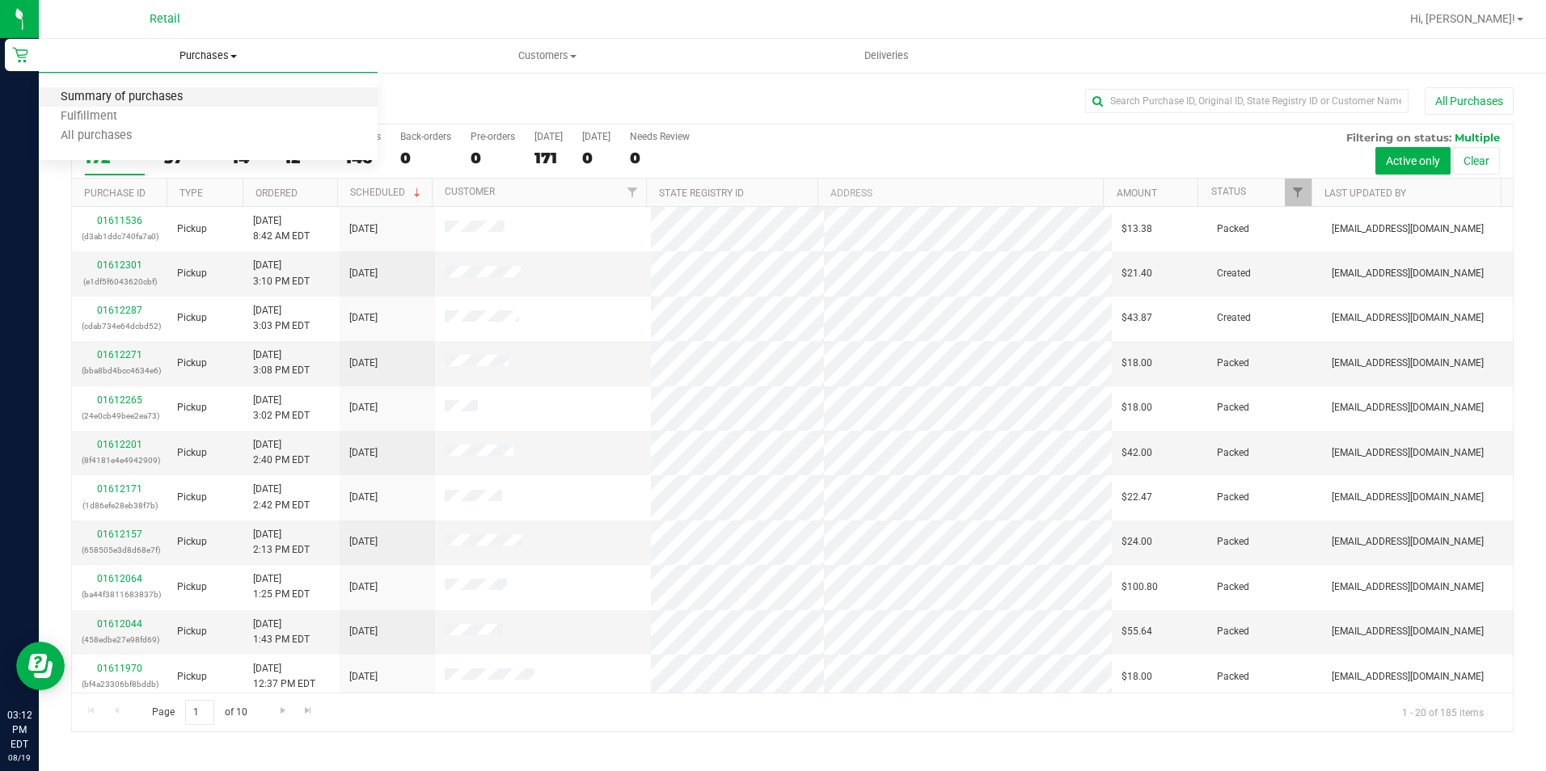
click at [103, 100] on span "Summary of purchases" at bounding box center [122, 98] width 166 height 14
click at [193, 57] on span "Purchases" at bounding box center [208, 56] width 339 height 15
click at [188, 102] on span "Summary of purchases" at bounding box center [122, 98] width 166 height 14
click at [1153, 108] on input "text" at bounding box center [1246, 101] width 323 height 24
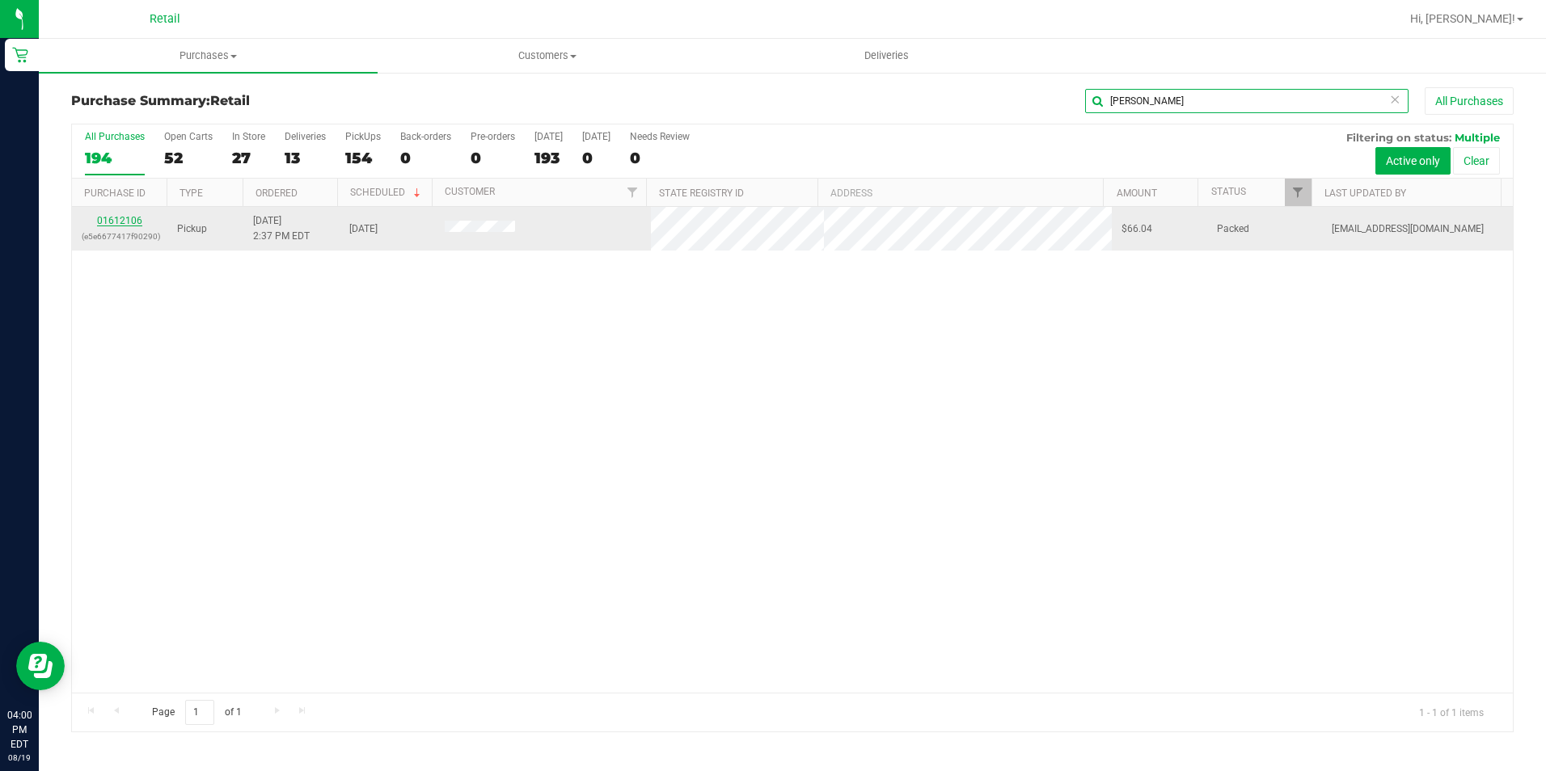
type input "[PERSON_NAME]"
click at [124, 220] on link "01612106" at bounding box center [119, 220] width 45 height 11
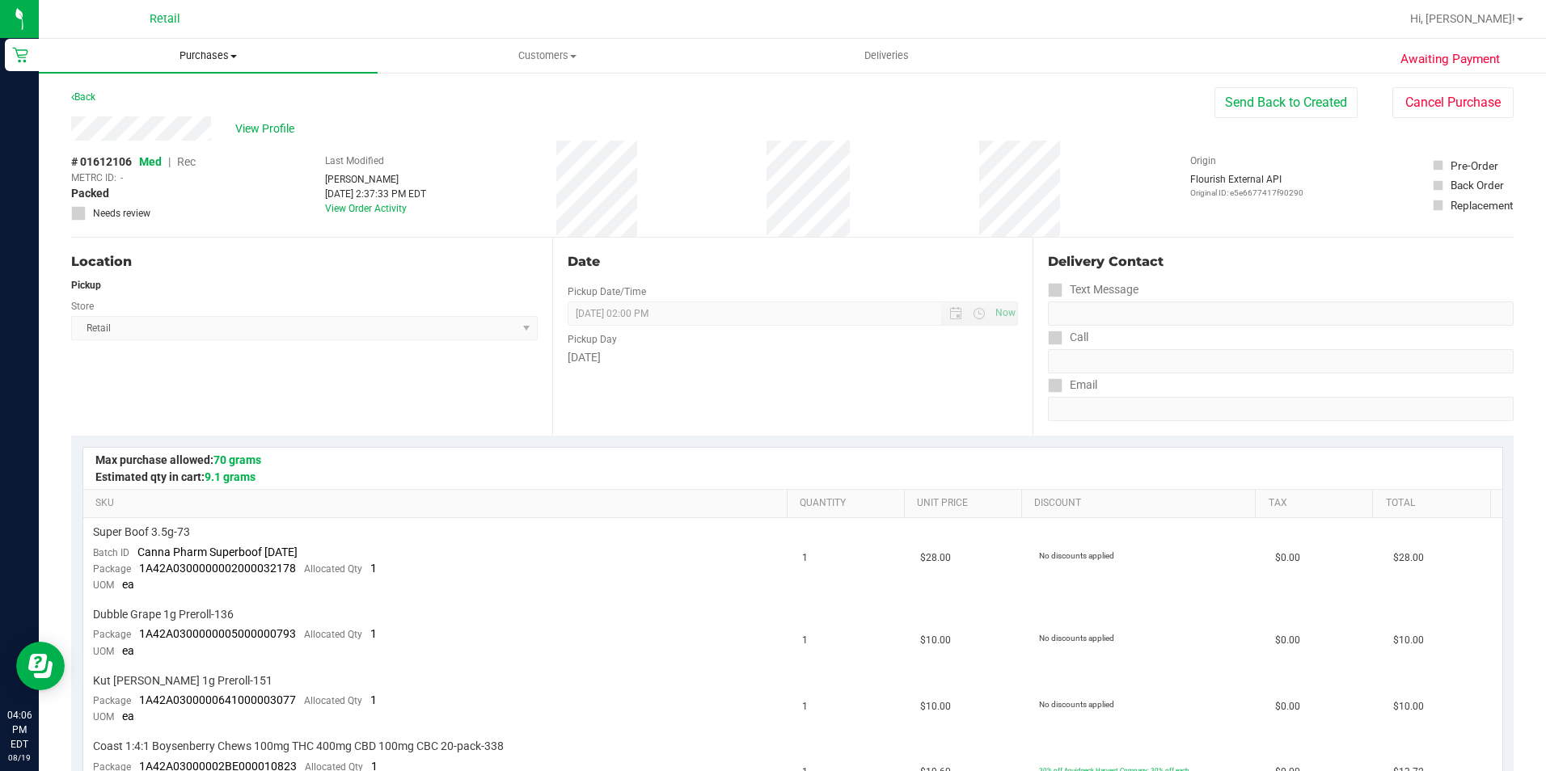
click at [231, 61] on span "Purchases" at bounding box center [208, 56] width 339 height 15
click at [125, 132] on span "All purchases" at bounding box center [96, 136] width 115 height 14
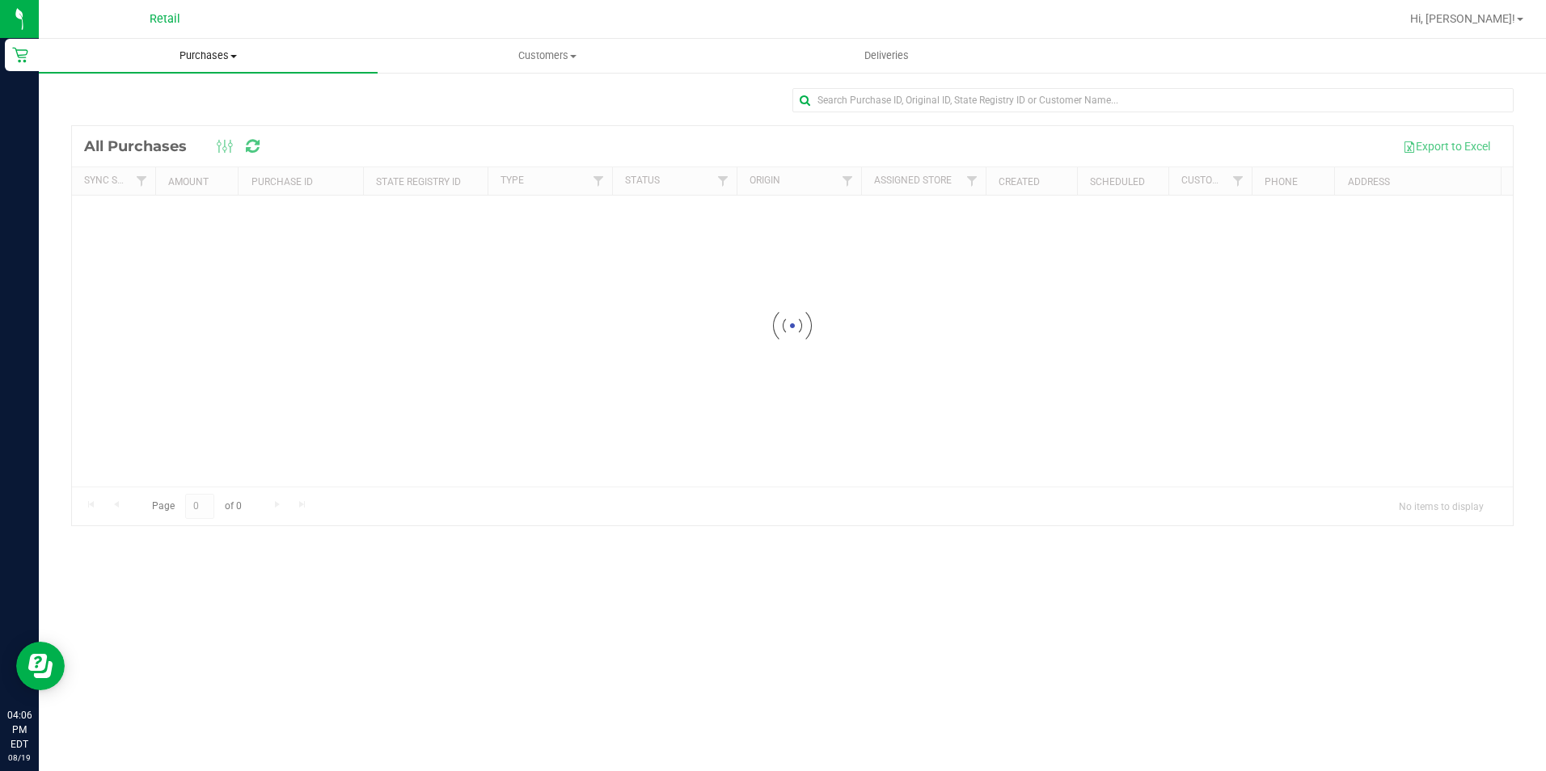
click at [225, 62] on span "Purchases" at bounding box center [208, 56] width 339 height 15
click at [142, 101] on span "Summary of purchases" at bounding box center [122, 98] width 166 height 14
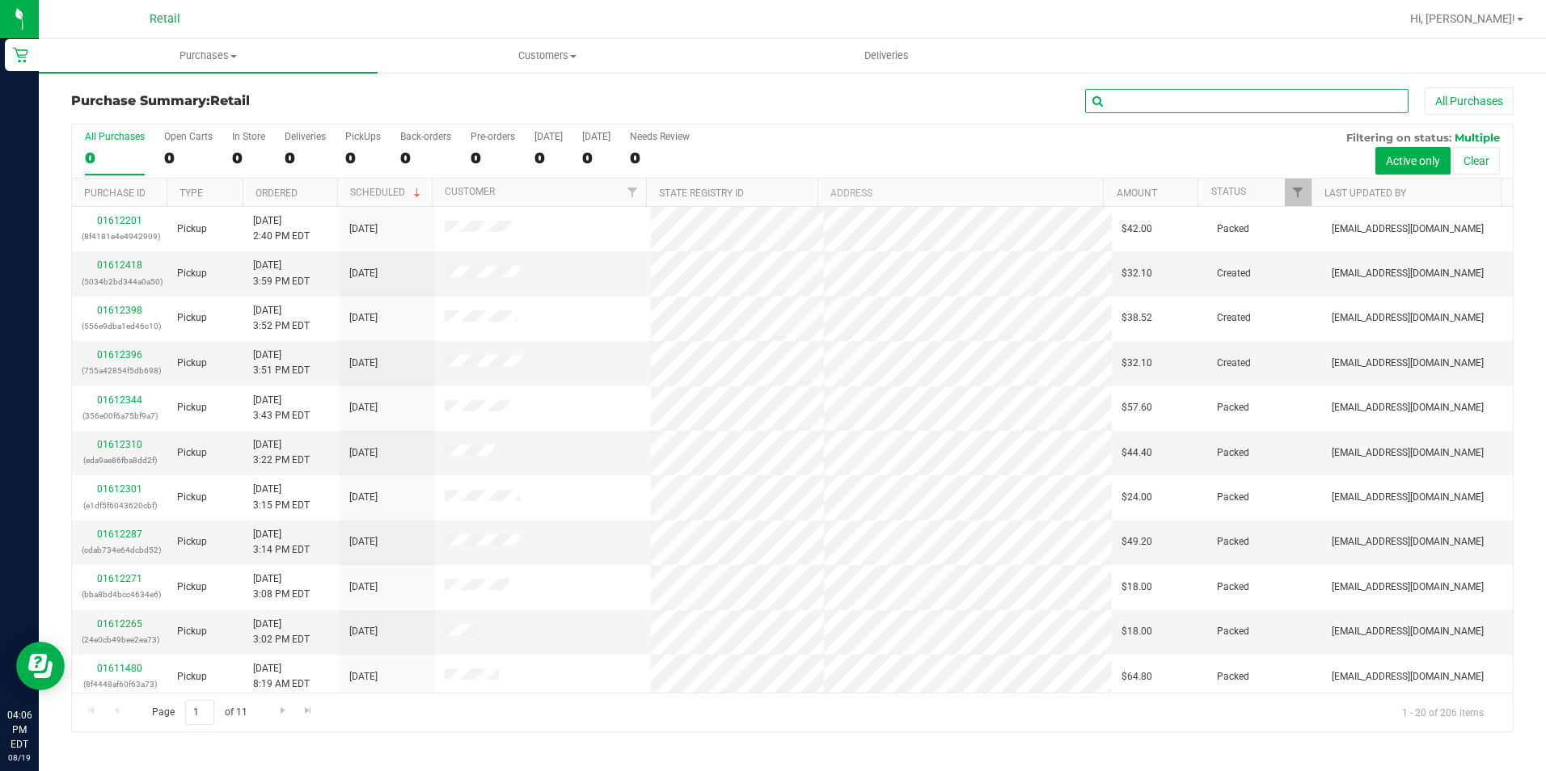
click at [1122, 98] on input "text" at bounding box center [1246, 101] width 323 height 24
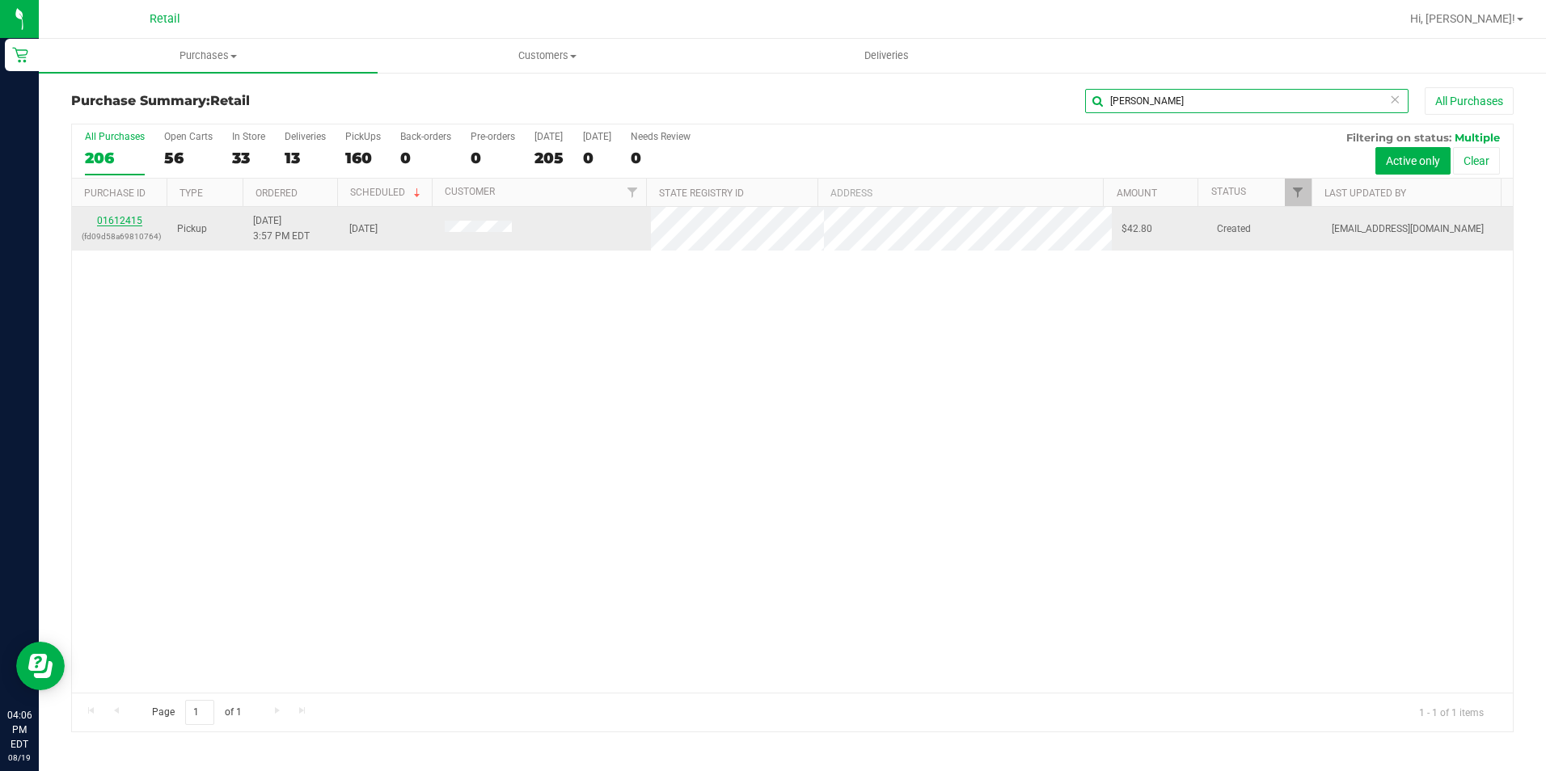
type input "[PERSON_NAME]"
click at [122, 219] on link "01612415" at bounding box center [119, 220] width 45 height 11
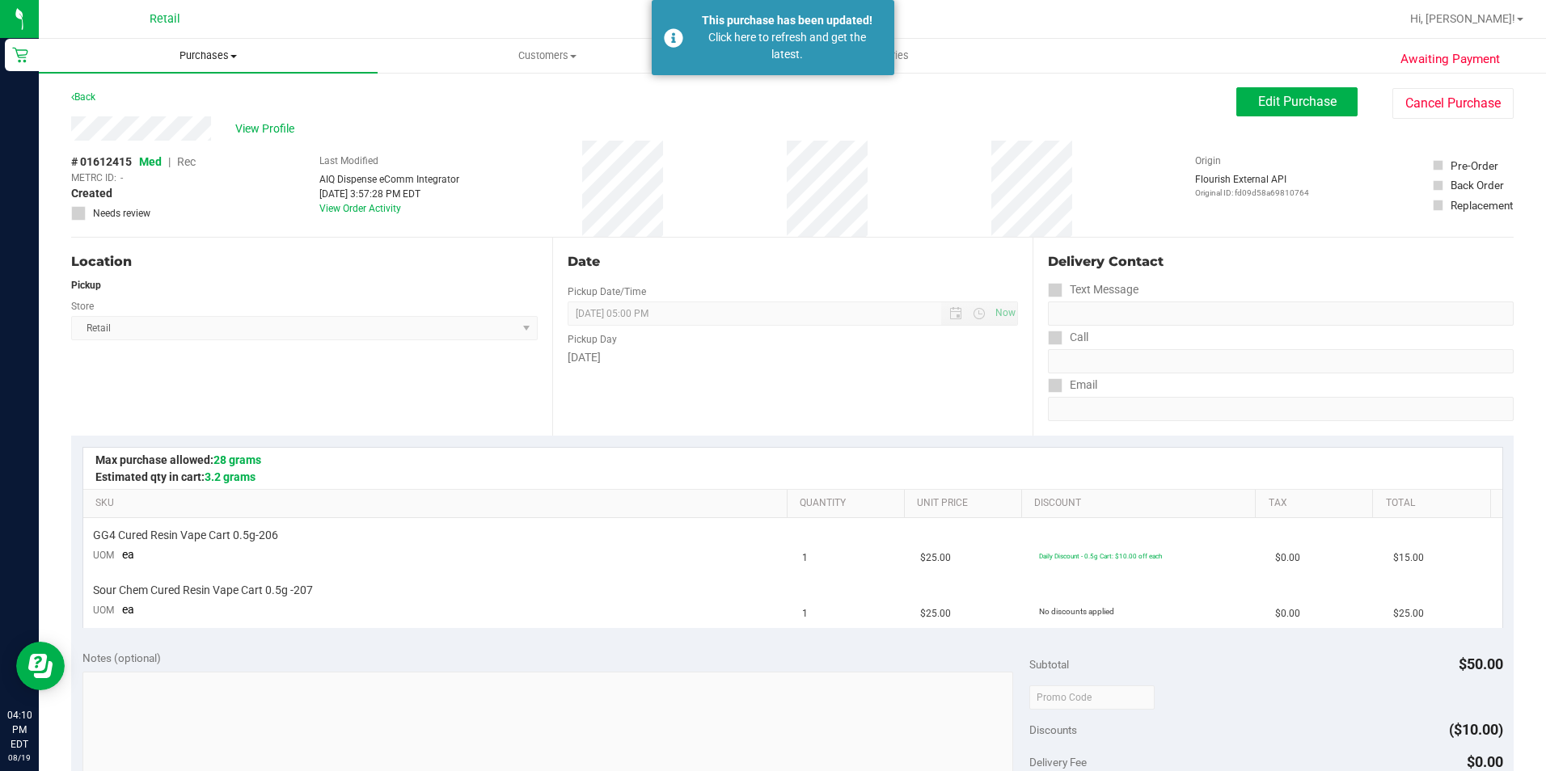
click at [201, 48] on uib-tab-heading "Purchases Summary of purchases Fulfillment All purchases" at bounding box center [208, 56] width 339 height 34
click at [192, 87] on ul "Summary of purchases Fulfillment All purchases" at bounding box center [208, 117] width 339 height 87
click at [220, 54] on span "Purchases" at bounding box center [208, 56] width 339 height 15
click at [148, 103] on span "Summary of purchases" at bounding box center [122, 98] width 166 height 14
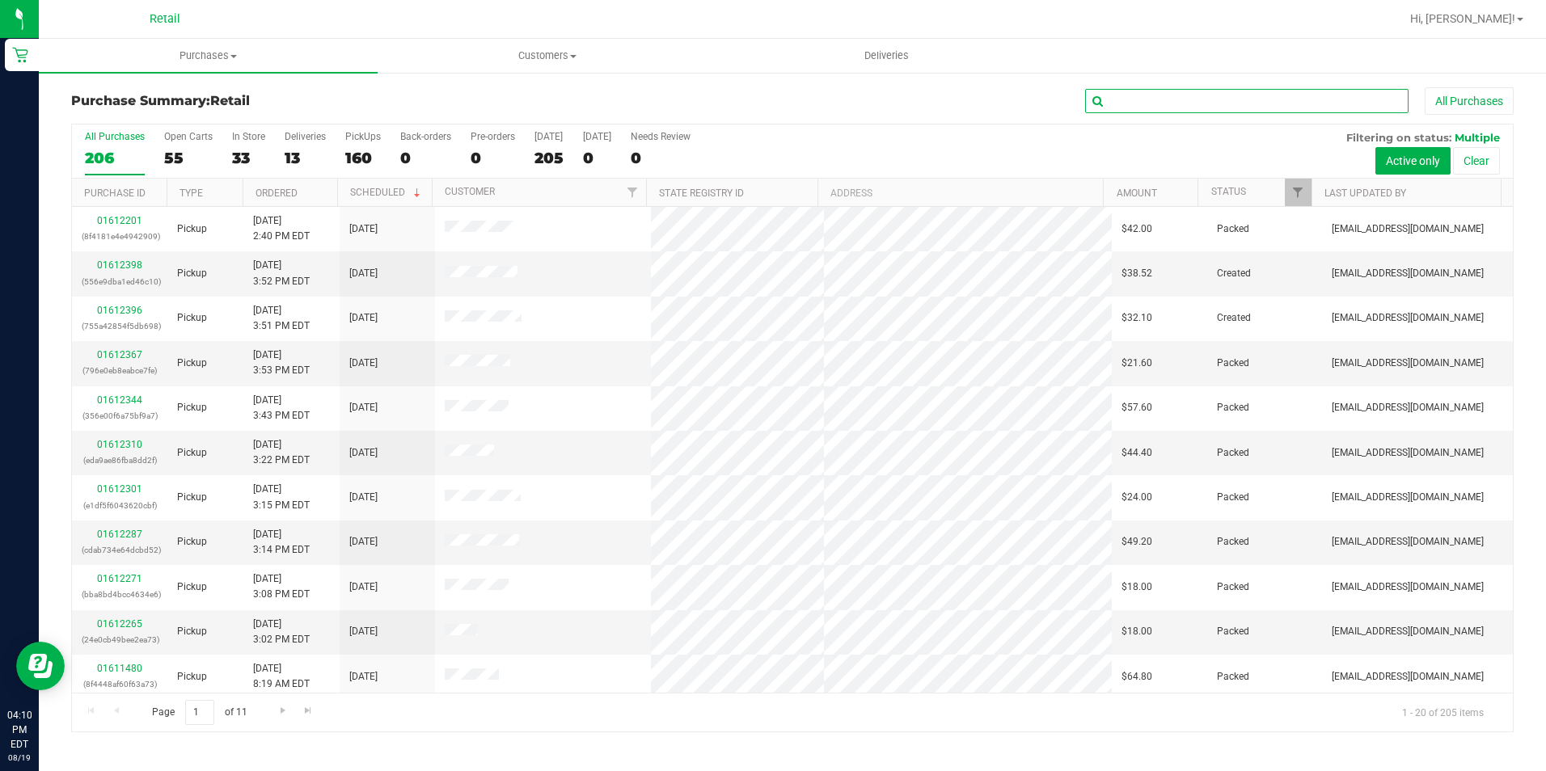
click at [1152, 101] on input "text" at bounding box center [1246, 101] width 323 height 24
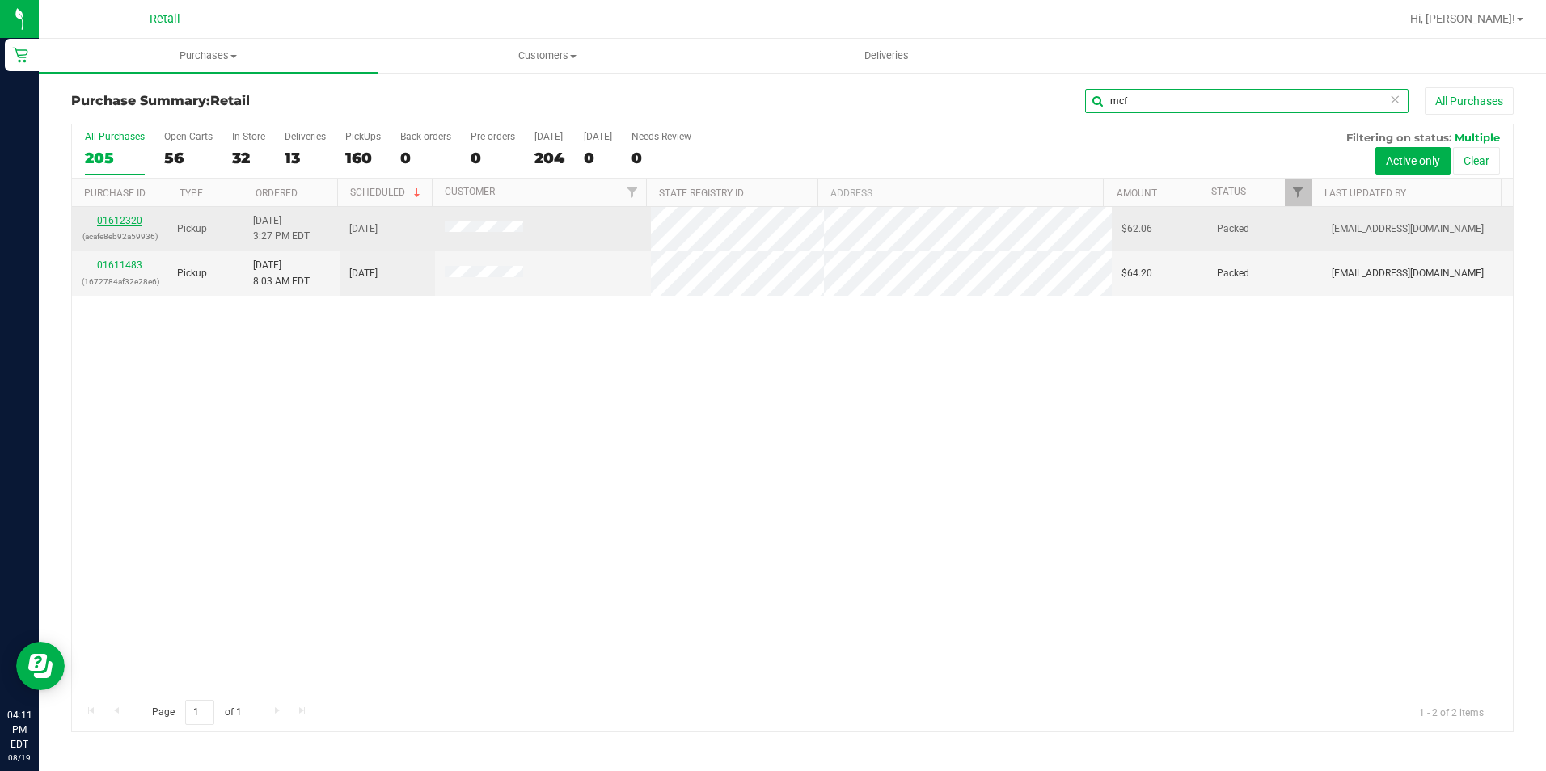
type input "mcf"
click at [120, 215] on link "01612320" at bounding box center [119, 220] width 45 height 11
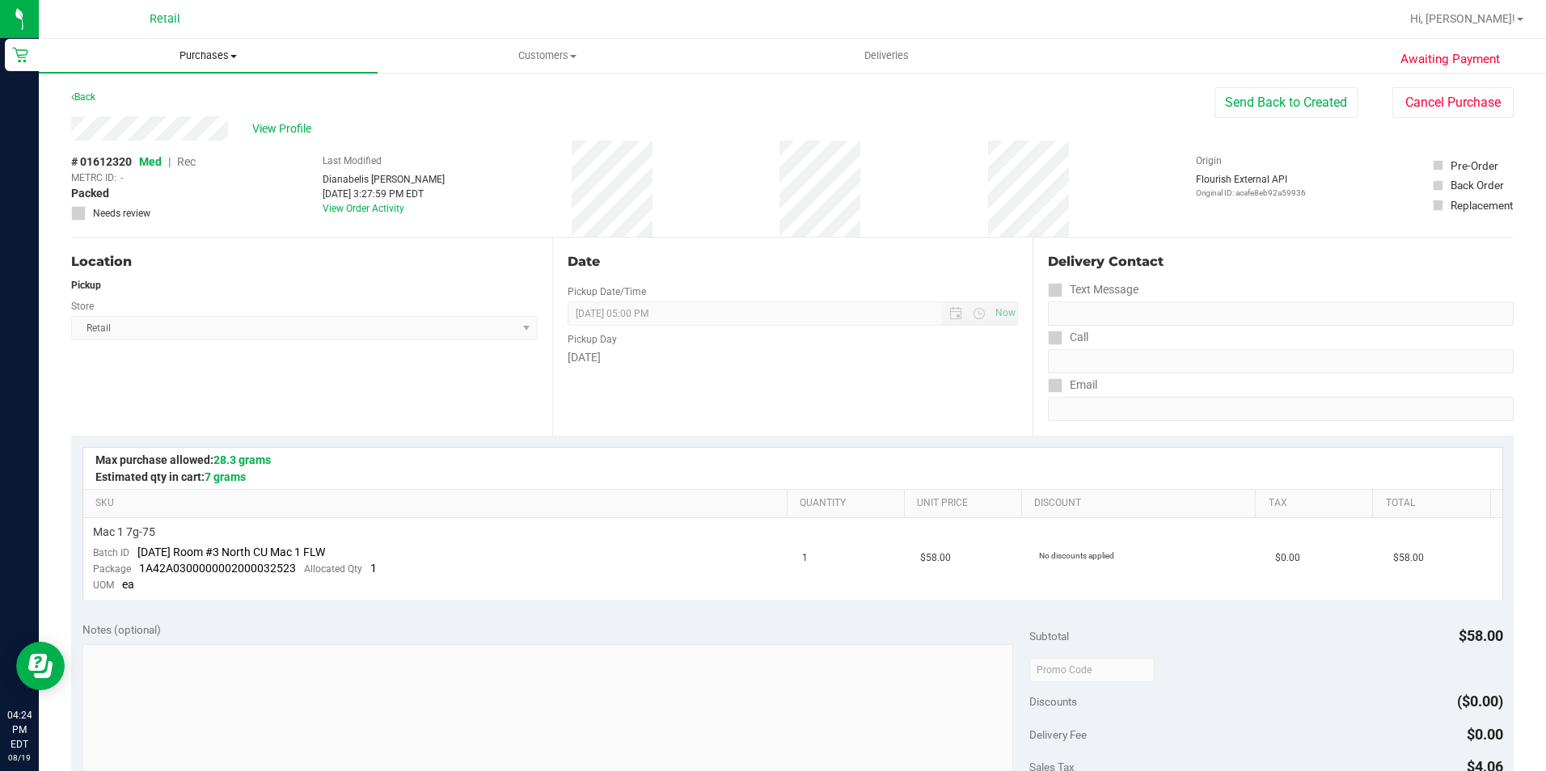
click at [212, 46] on uib-tab-heading "Purchases Summary of purchases Fulfillment All purchases" at bounding box center [208, 56] width 339 height 34
click at [167, 91] on span "Summary of purchases" at bounding box center [122, 98] width 166 height 14
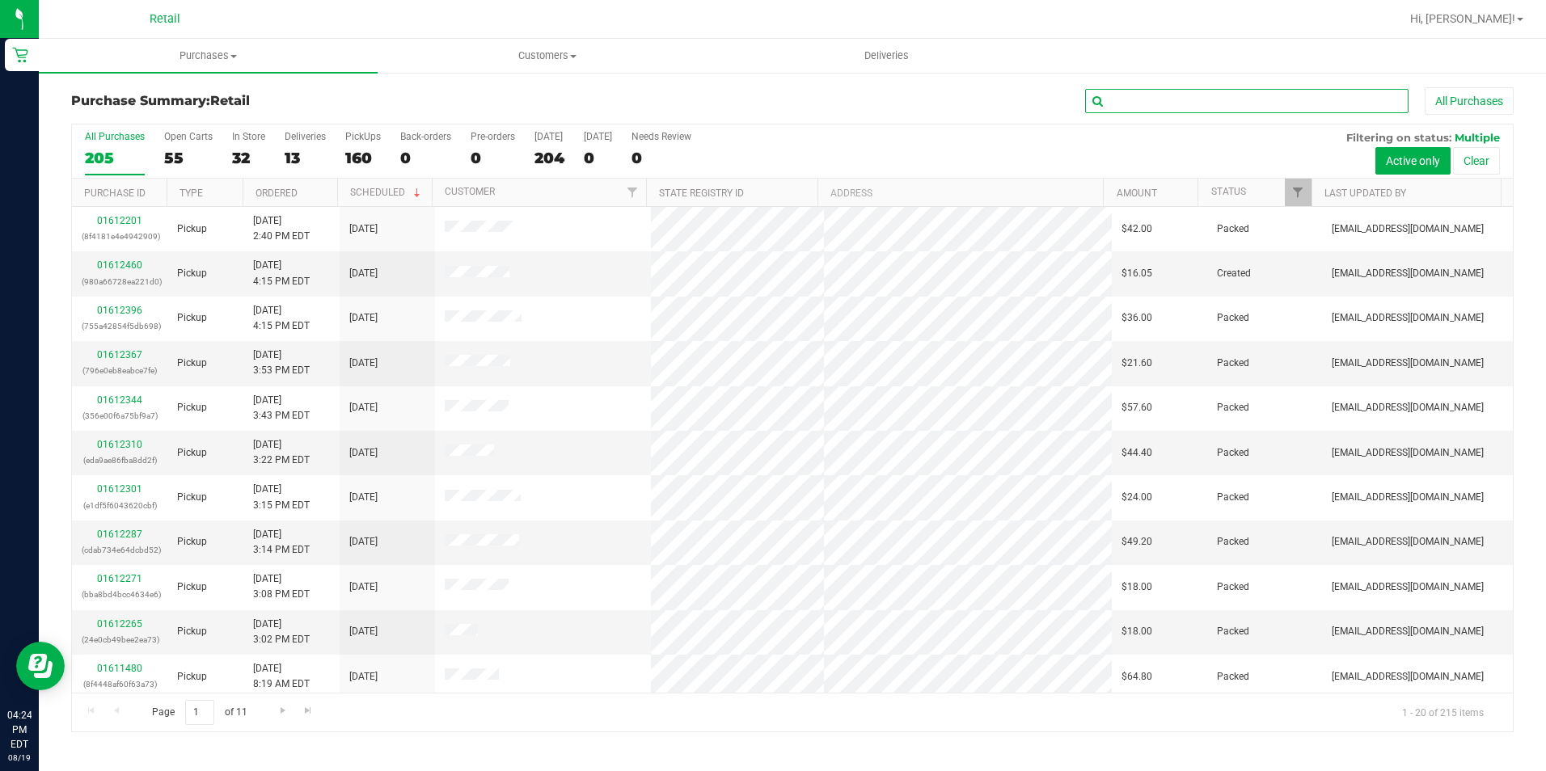
click at [1130, 102] on input "text" at bounding box center [1246, 101] width 323 height 24
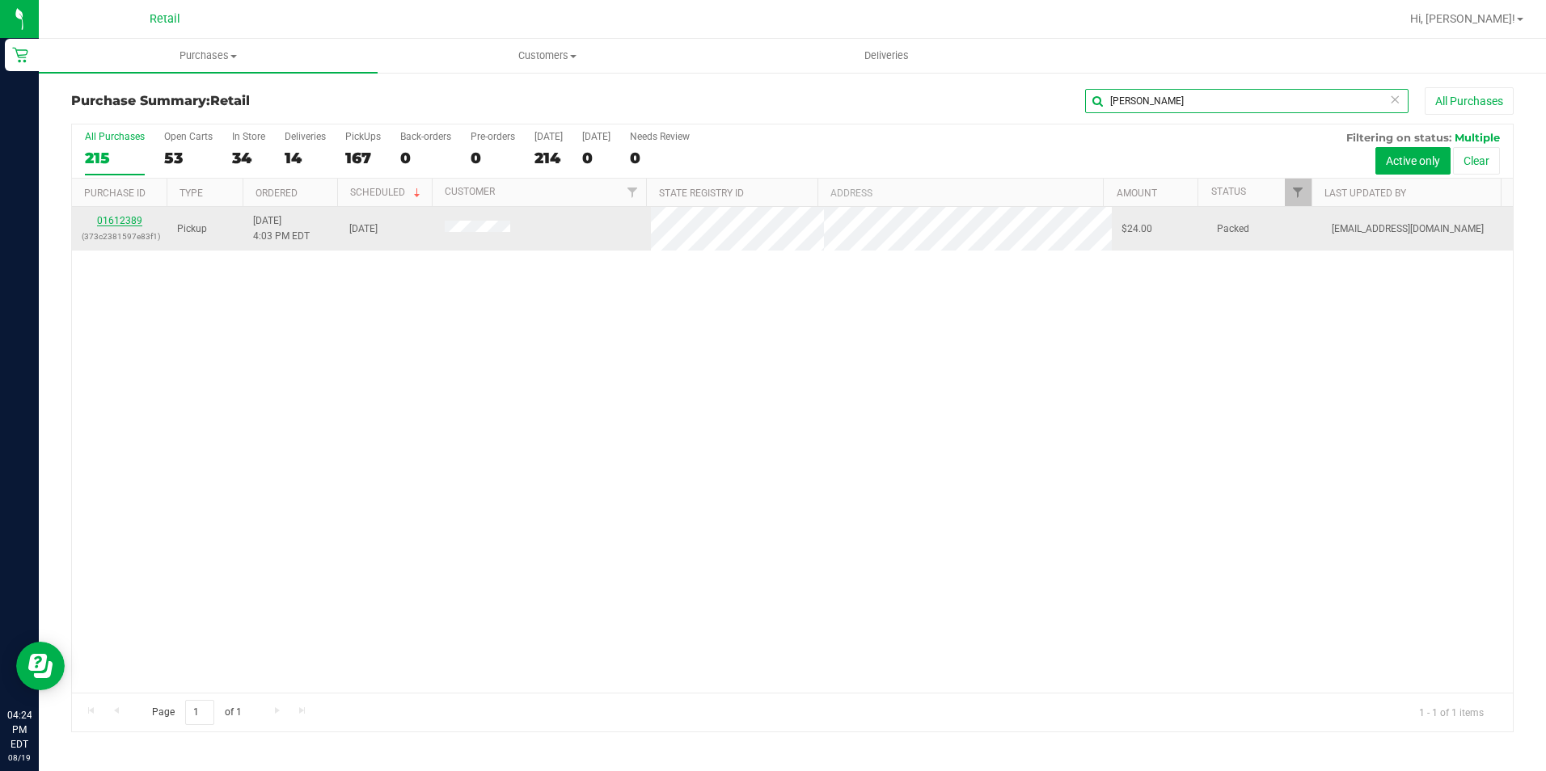
type input "[PERSON_NAME]"
click at [133, 215] on link "01612389" at bounding box center [119, 220] width 45 height 11
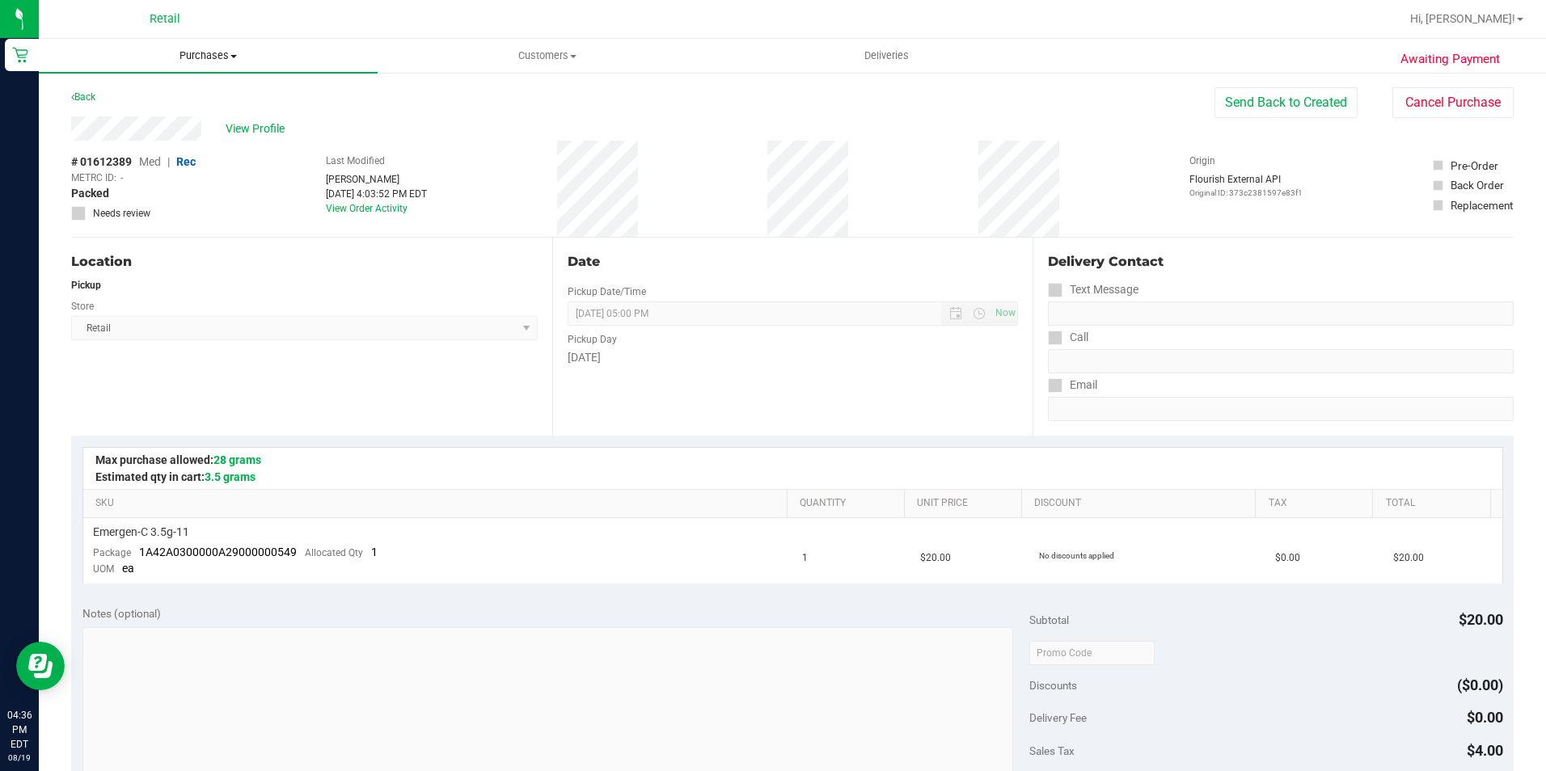
click at [230, 57] on span "Purchases" at bounding box center [208, 56] width 339 height 15
click at [167, 91] on span "Summary of purchases" at bounding box center [122, 98] width 166 height 14
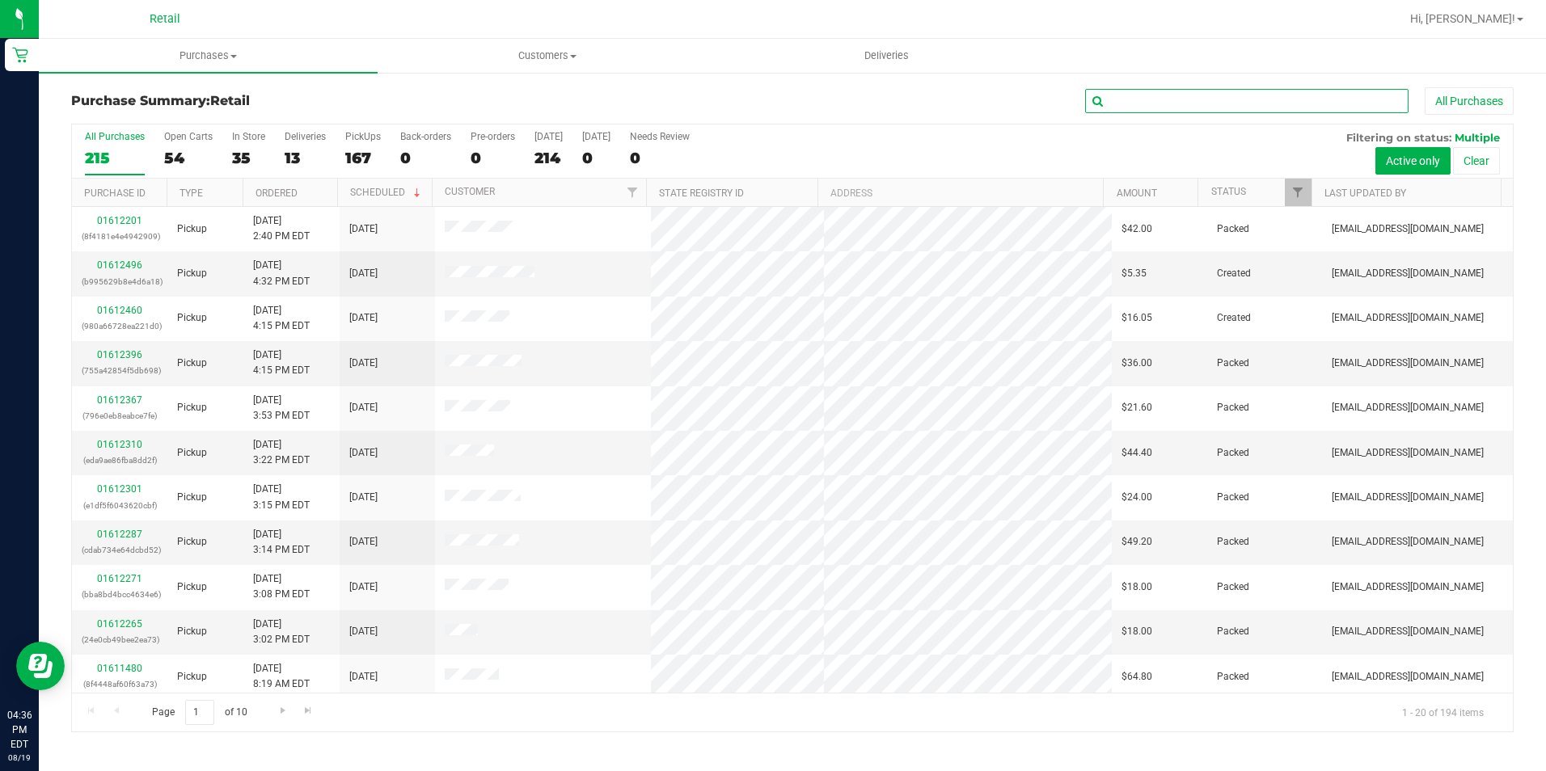
drag, startPoint x: 1181, startPoint y: 109, endPoint x: 1187, endPoint y: 95, distance: 15.9
click at [1181, 106] on input "text" at bounding box center [1246, 101] width 323 height 24
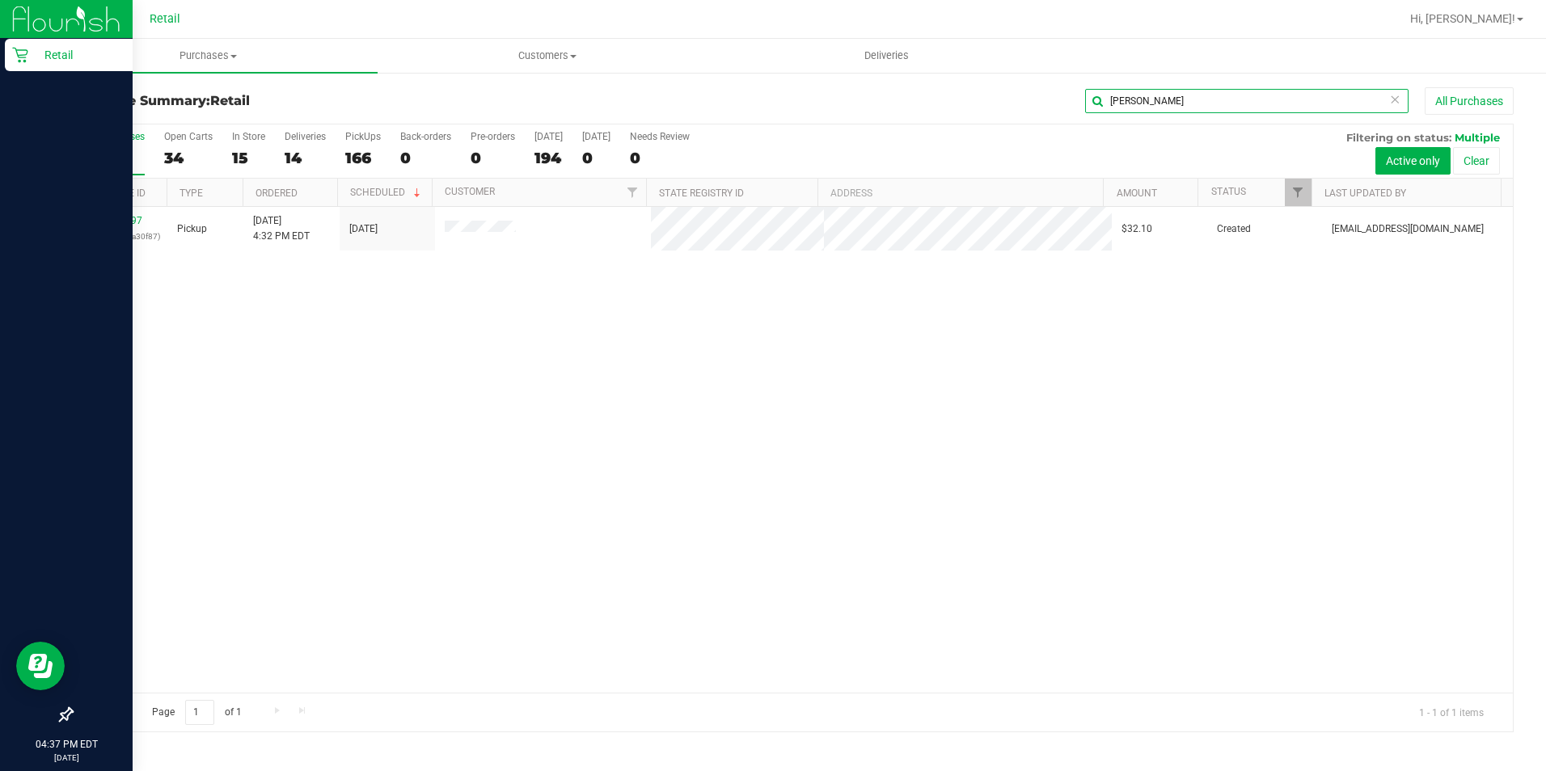
type input "[PERSON_NAME]"
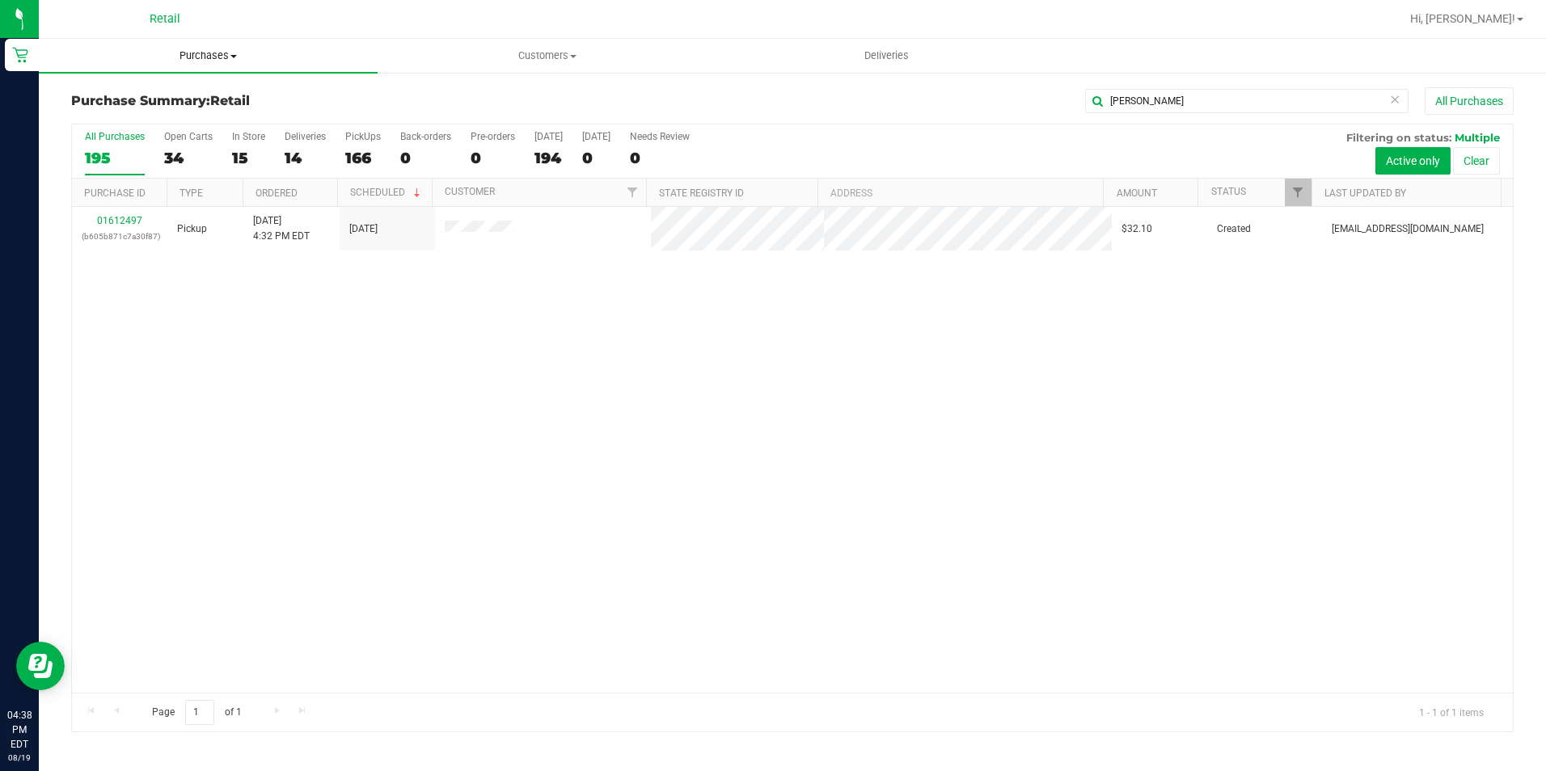
click at [230, 55] on span at bounding box center [233, 56] width 6 height 3
click at [186, 100] on span "Summary of purchases" at bounding box center [122, 98] width 166 height 14
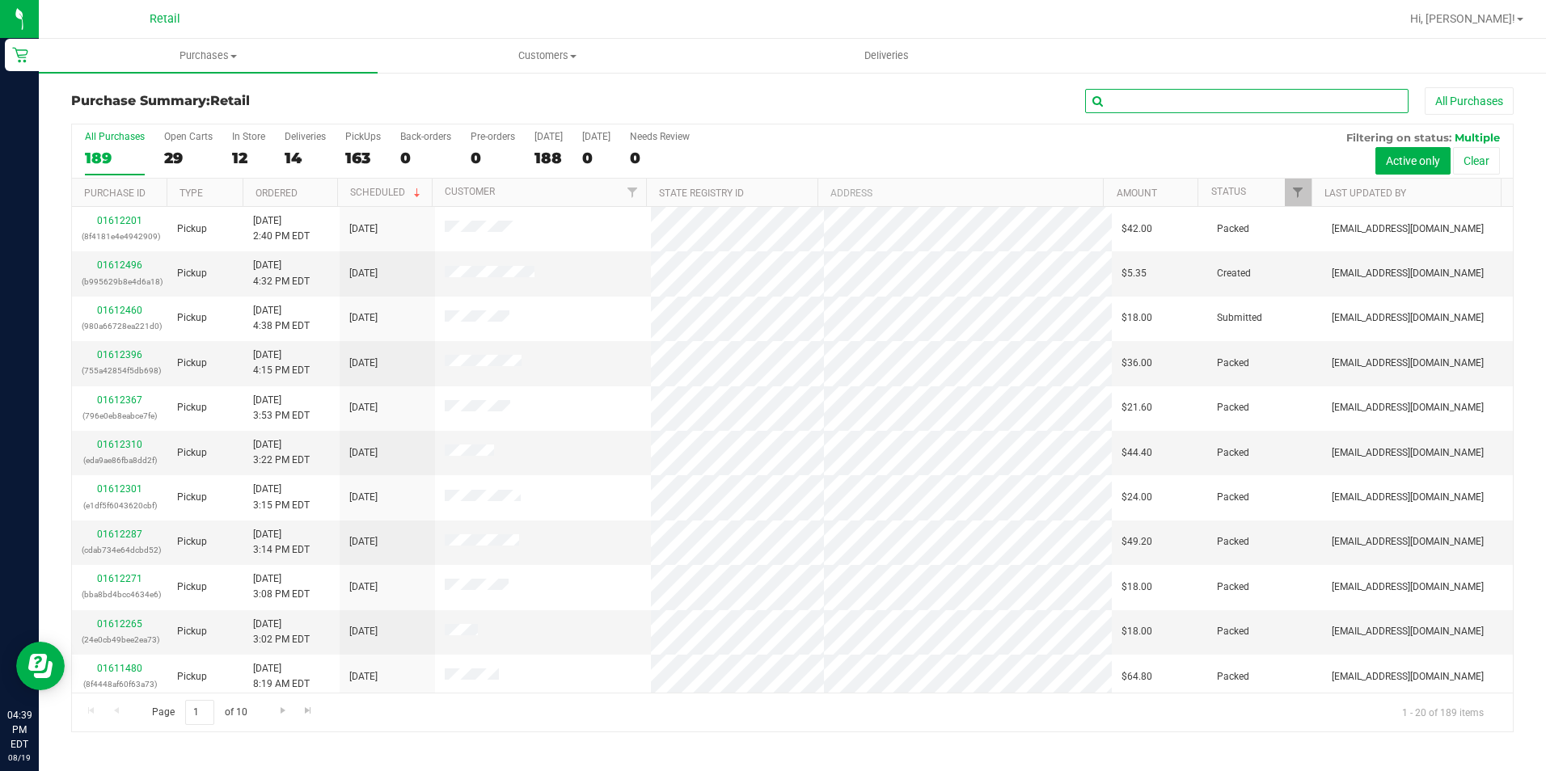
drag, startPoint x: 1147, startPoint y: 99, endPoint x: 852, endPoint y: 120, distance: 295.9
click at [1149, 99] on input "text" at bounding box center [1246, 101] width 323 height 24
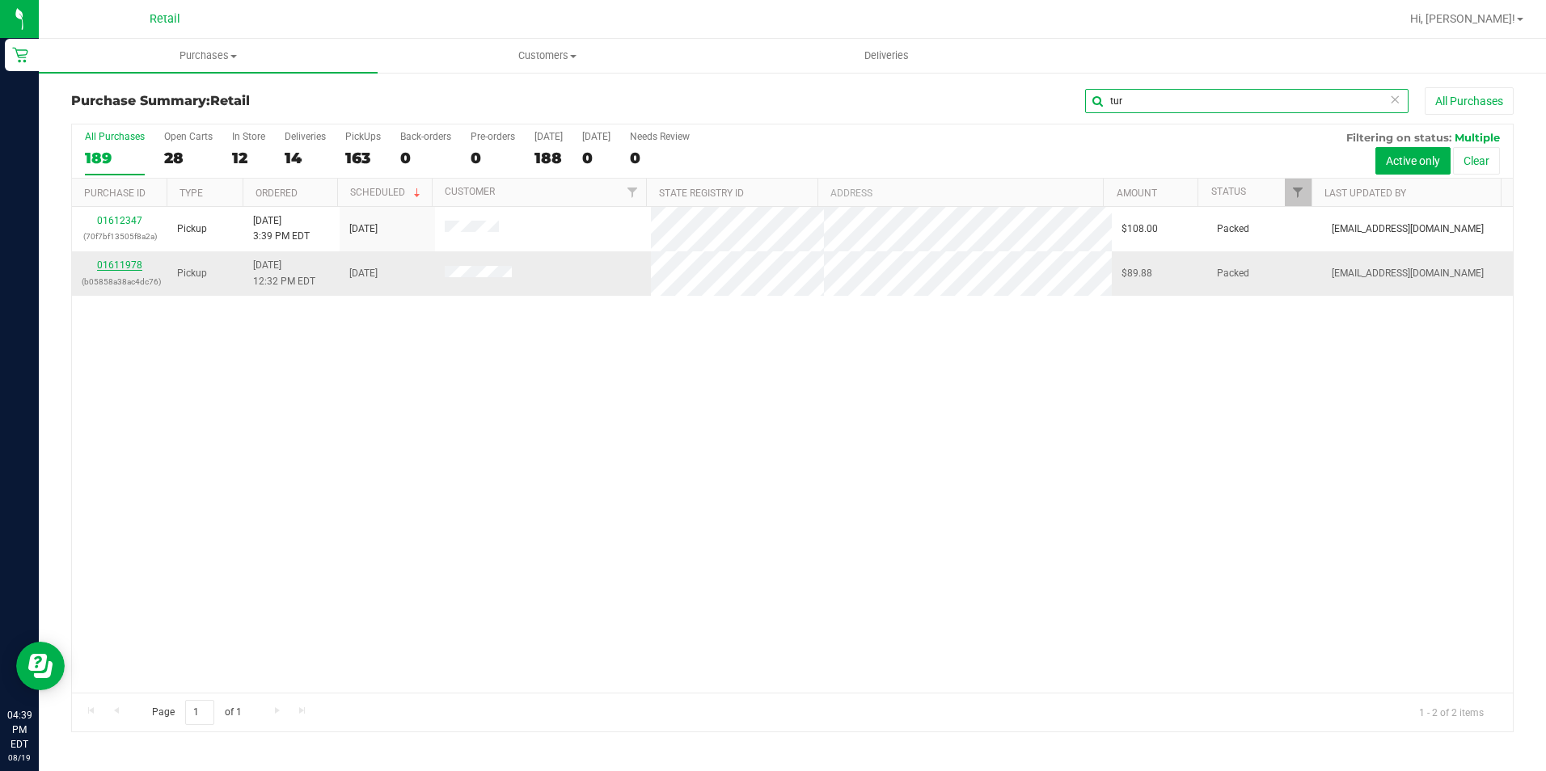
type input "tur"
click at [123, 268] on link "01611978" at bounding box center [119, 265] width 45 height 11
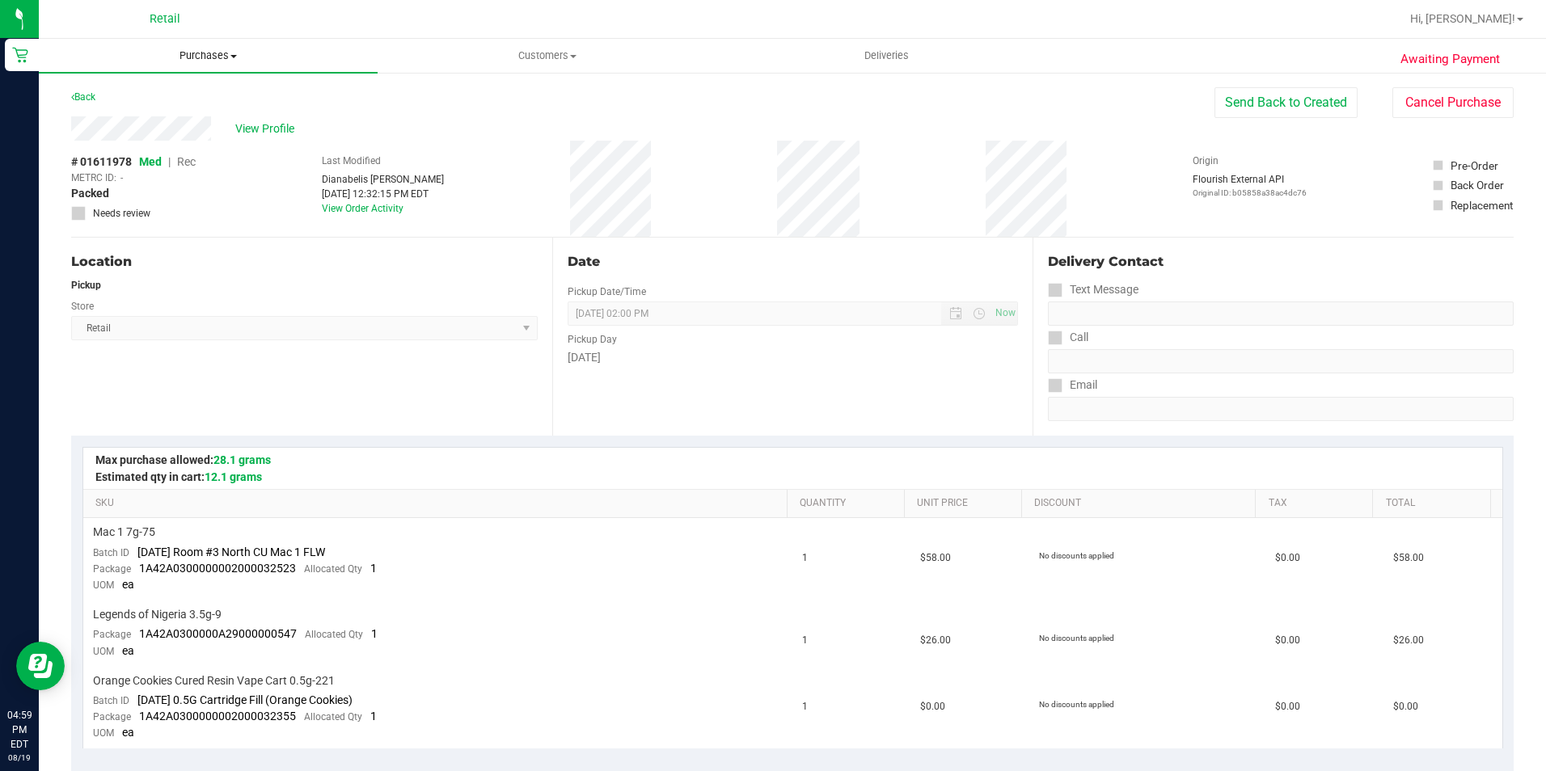
click at [200, 40] on uib-tab-heading "Purchases Summary of purchases Fulfillment All purchases" at bounding box center [208, 56] width 339 height 34
click at [204, 78] on ul "Summary of purchases Fulfillment All purchases" at bounding box center [208, 117] width 339 height 87
click at [221, 51] on span "Purchases" at bounding box center [208, 56] width 339 height 15
click at [178, 91] on span "Summary of purchases" at bounding box center [122, 98] width 166 height 14
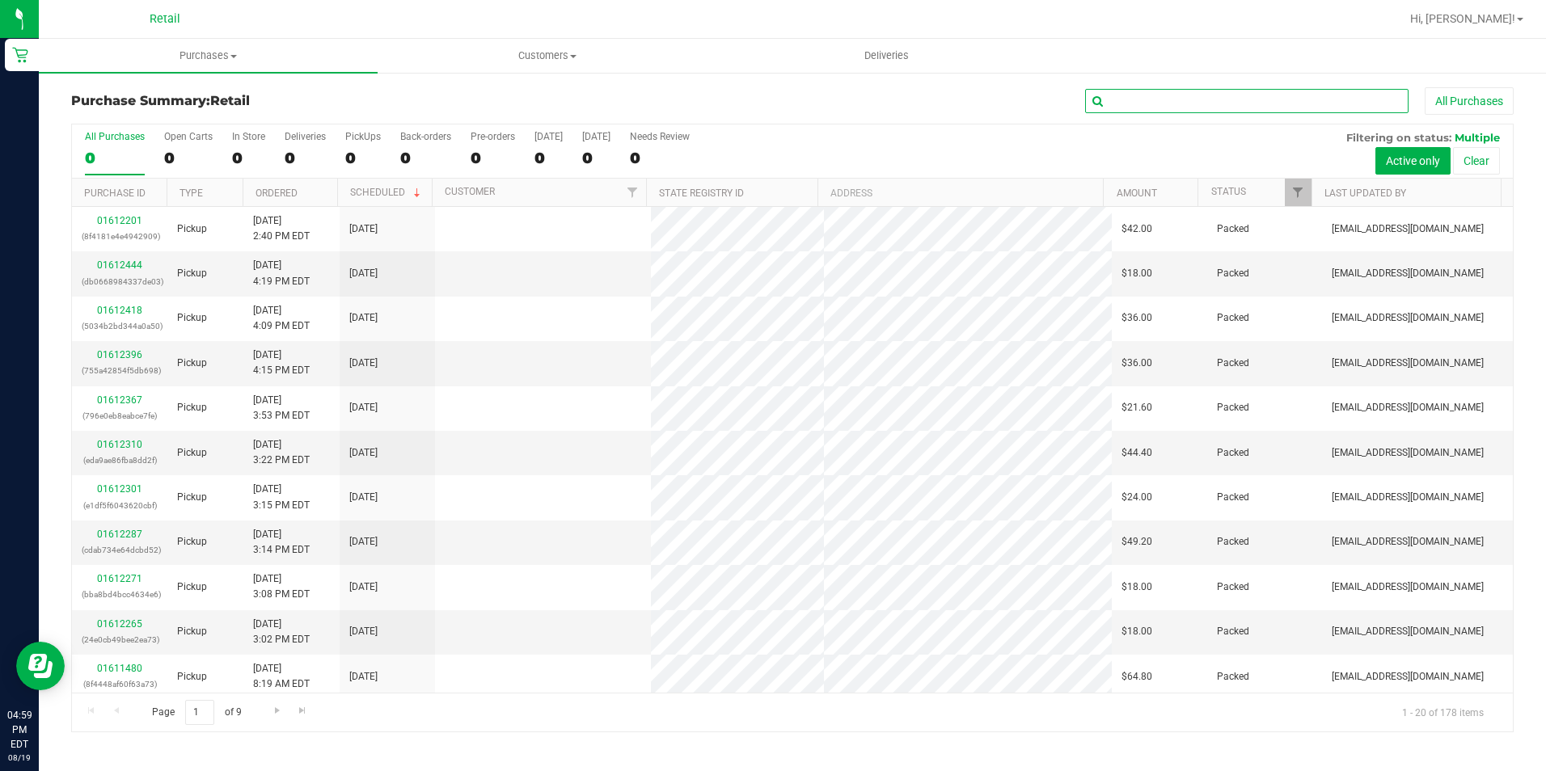
click at [1146, 111] on input "text" at bounding box center [1246, 101] width 323 height 24
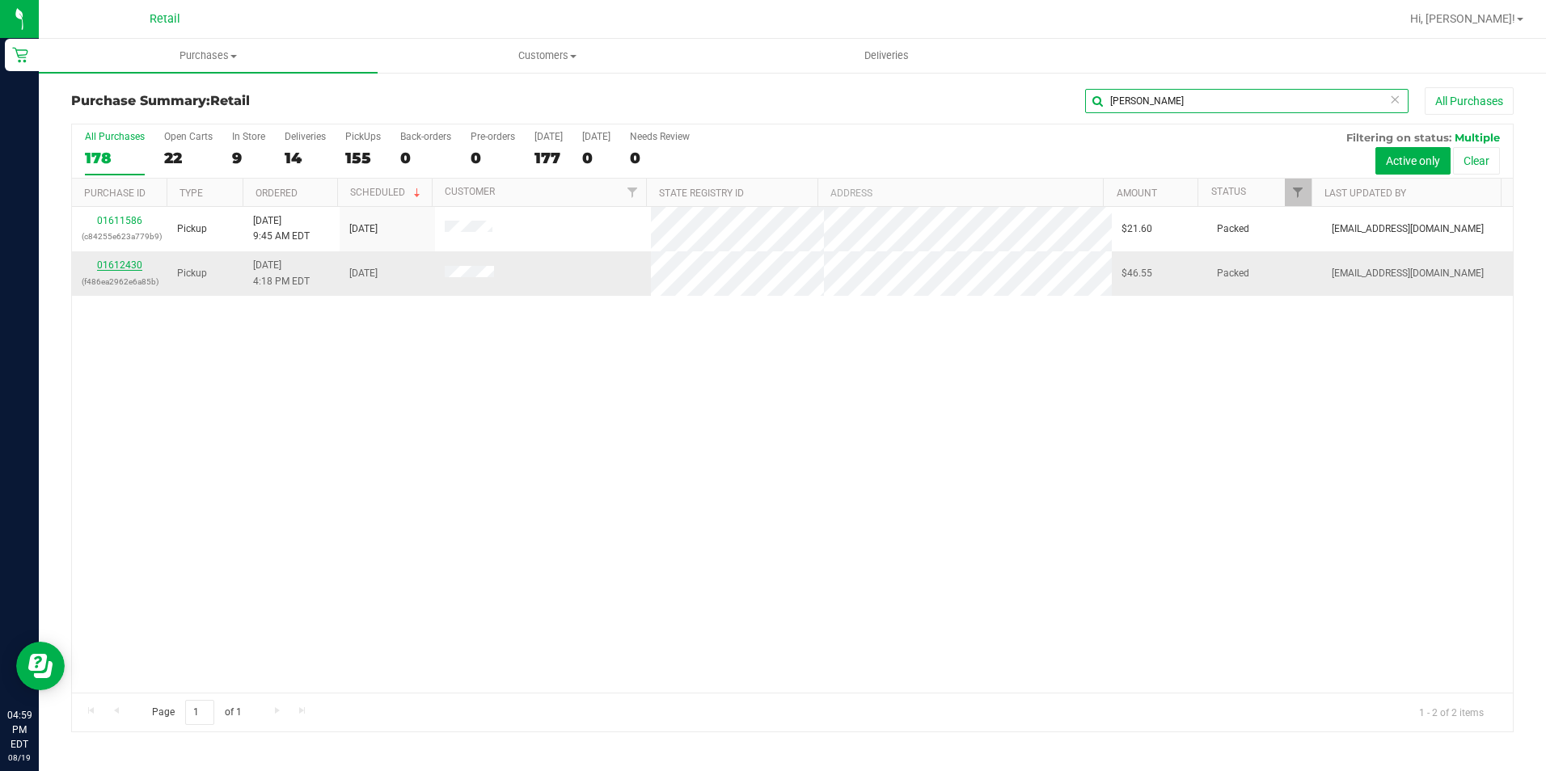
type input "[PERSON_NAME]"
click at [126, 264] on link "01612430" at bounding box center [119, 265] width 45 height 11
